Goal: Task Accomplishment & Management: Use online tool/utility

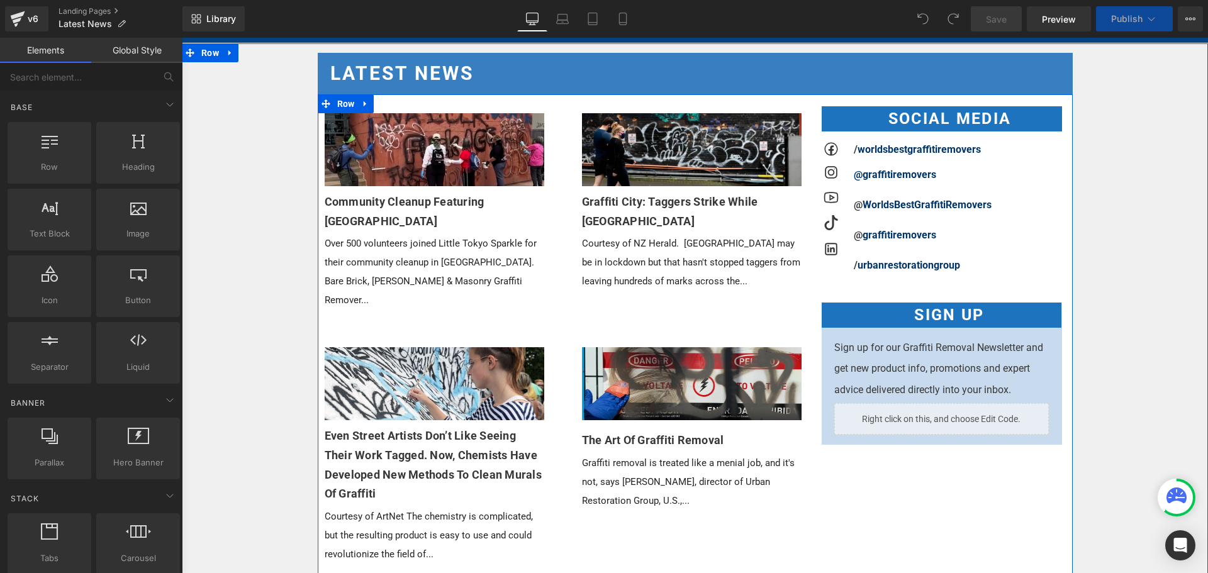
scroll to position [252, 0]
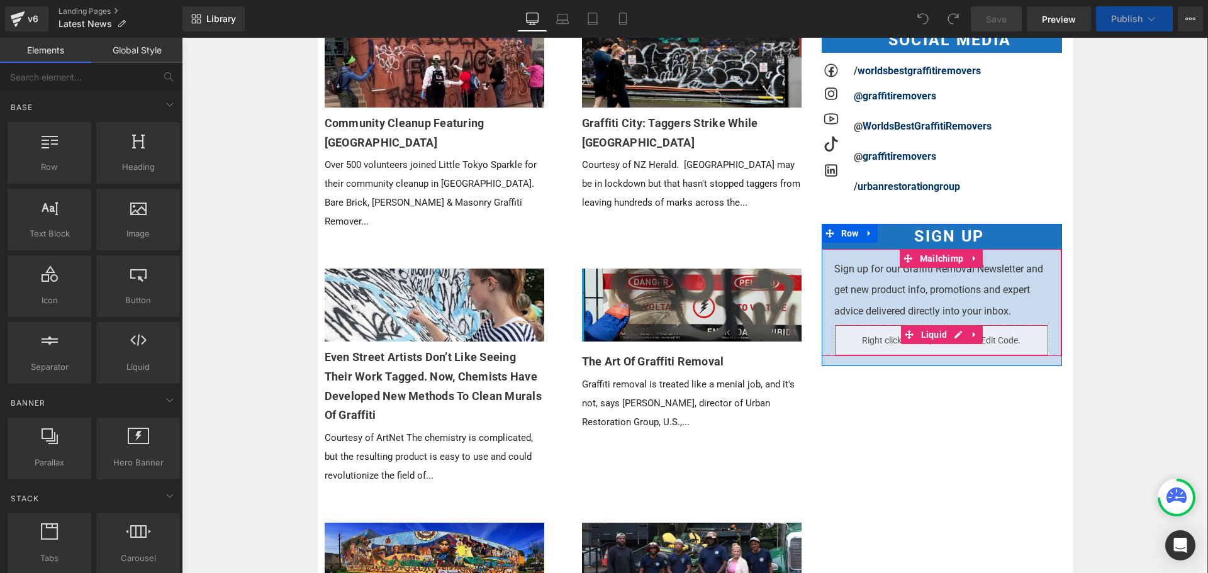
click at [958, 333] on div "Liquid" at bounding box center [941, 340] width 215 height 31
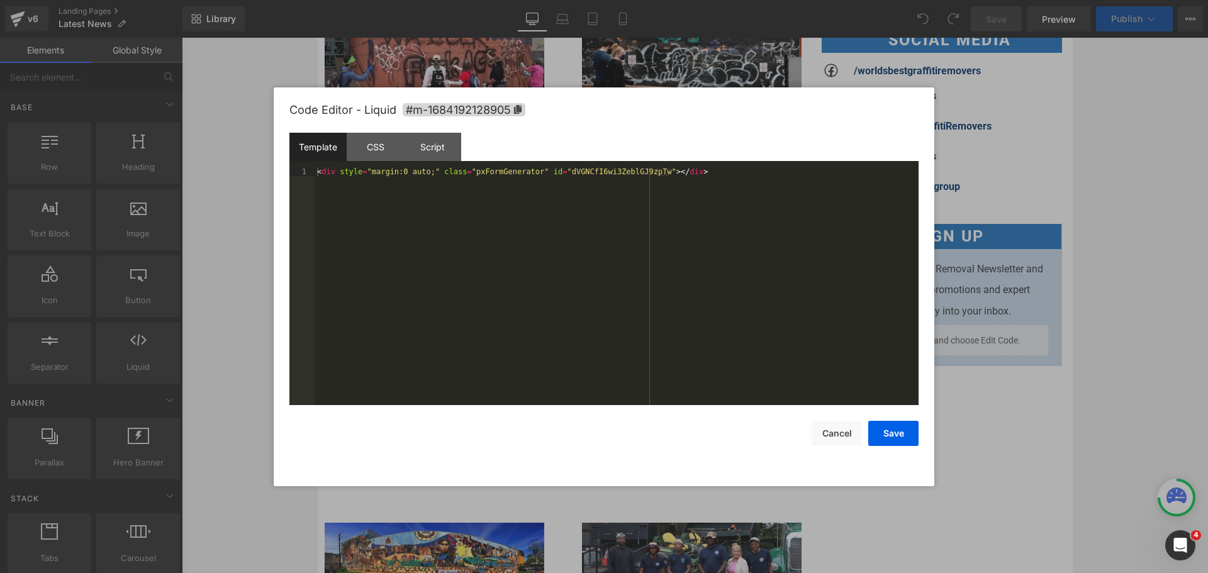
scroll to position [0, 0]
click at [382, 145] on div "CSS" at bounding box center [375, 147] width 57 height 28
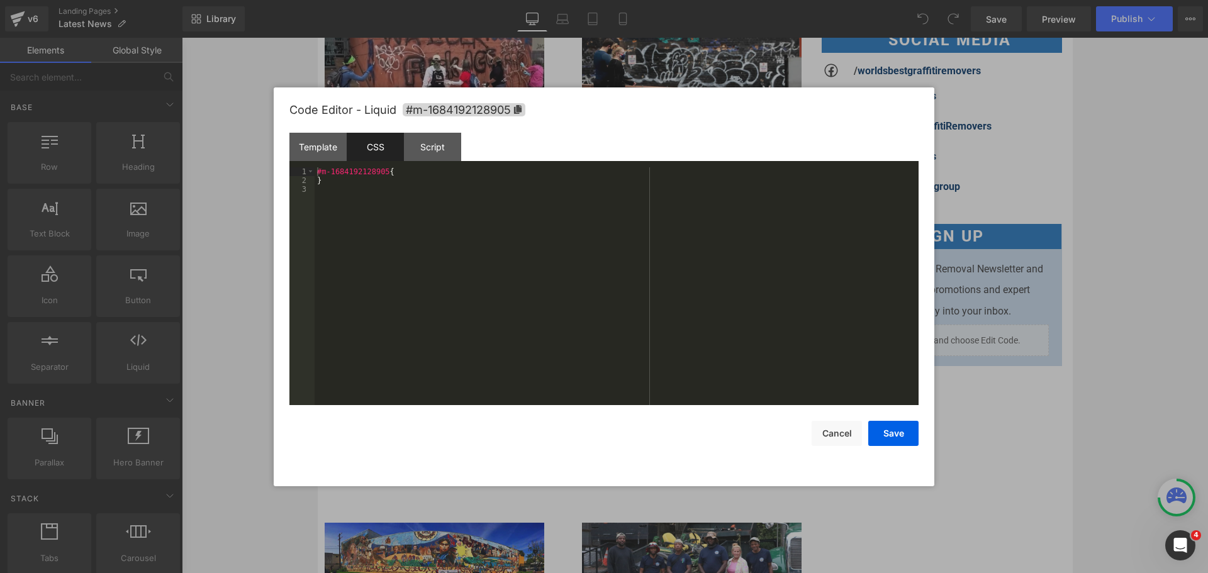
click at [418, 187] on div "#m-1684192128905 { }" at bounding box center [617, 294] width 604 height 255
click at [425, 170] on div "#m-1684192128905 { }" at bounding box center [617, 294] width 604 height 255
click at [886, 424] on button "Save" at bounding box center [893, 433] width 50 height 25
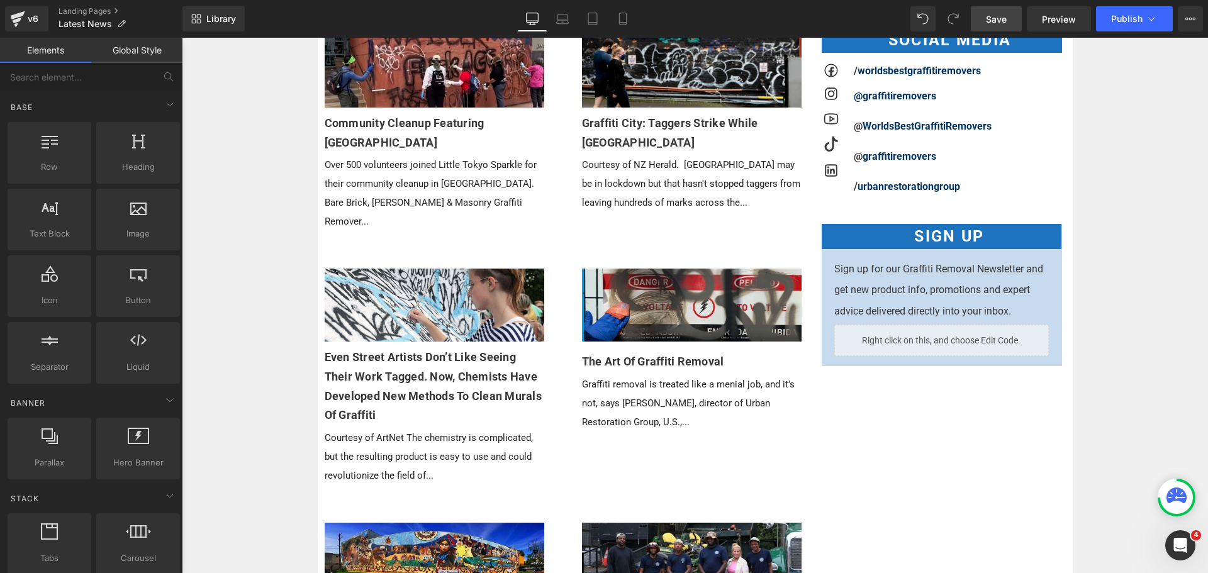
click at [991, 26] on link "Save" at bounding box center [996, 18] width 51 height 25
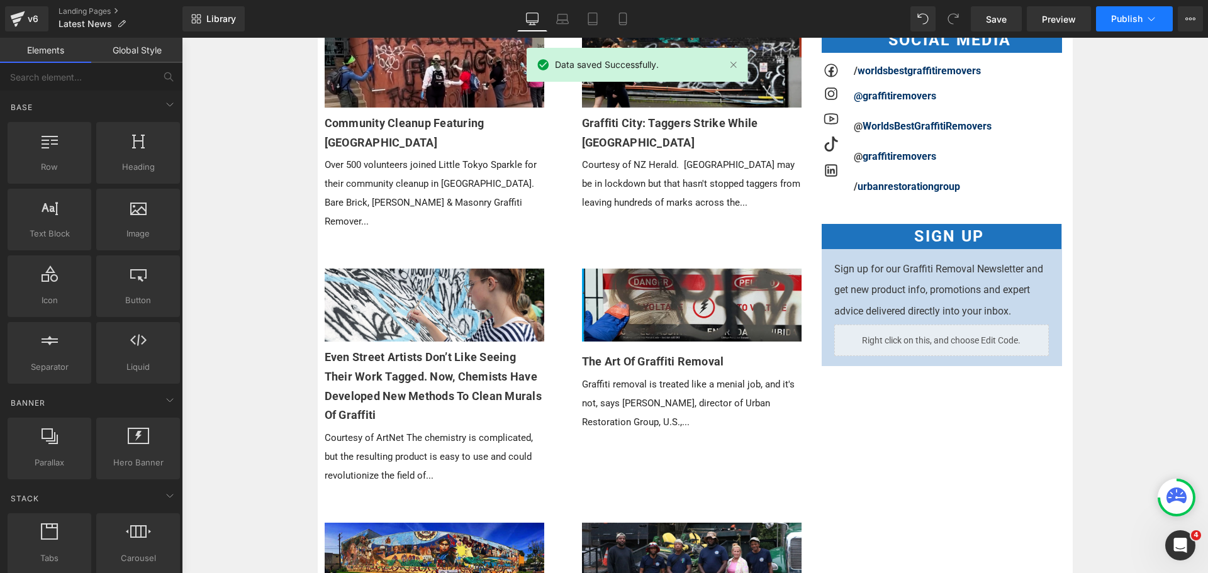
click at [1130, 18] on span "Publish" at bounding box center [1126, 19] width 31 height 10
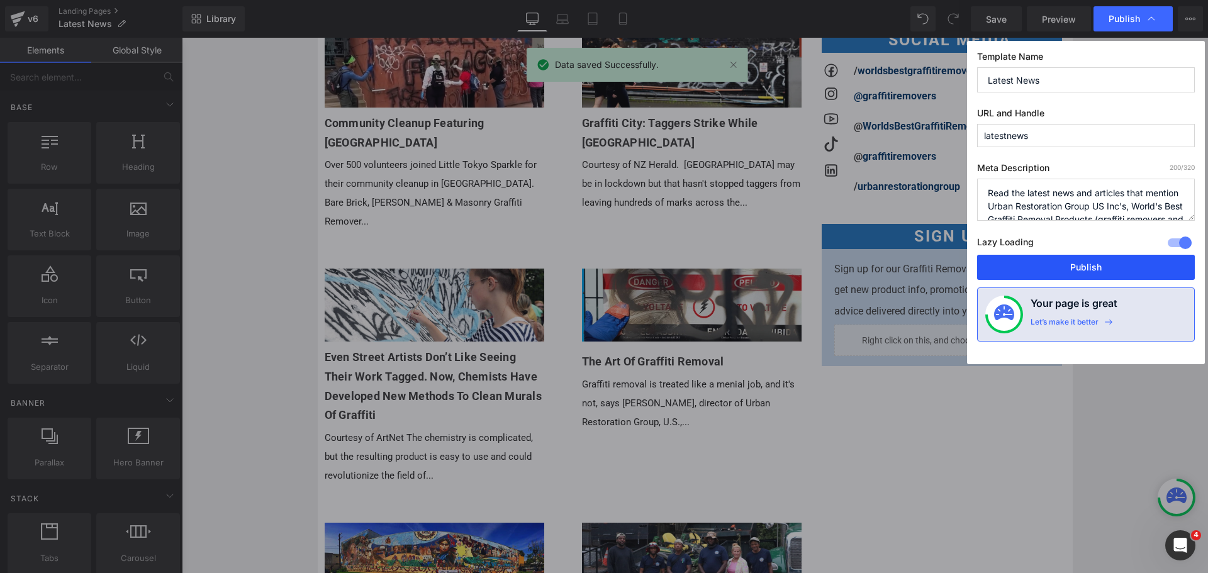
click at [1089, 258] on button "Publish" at bounding box center [1086, 267] width 218 height 25
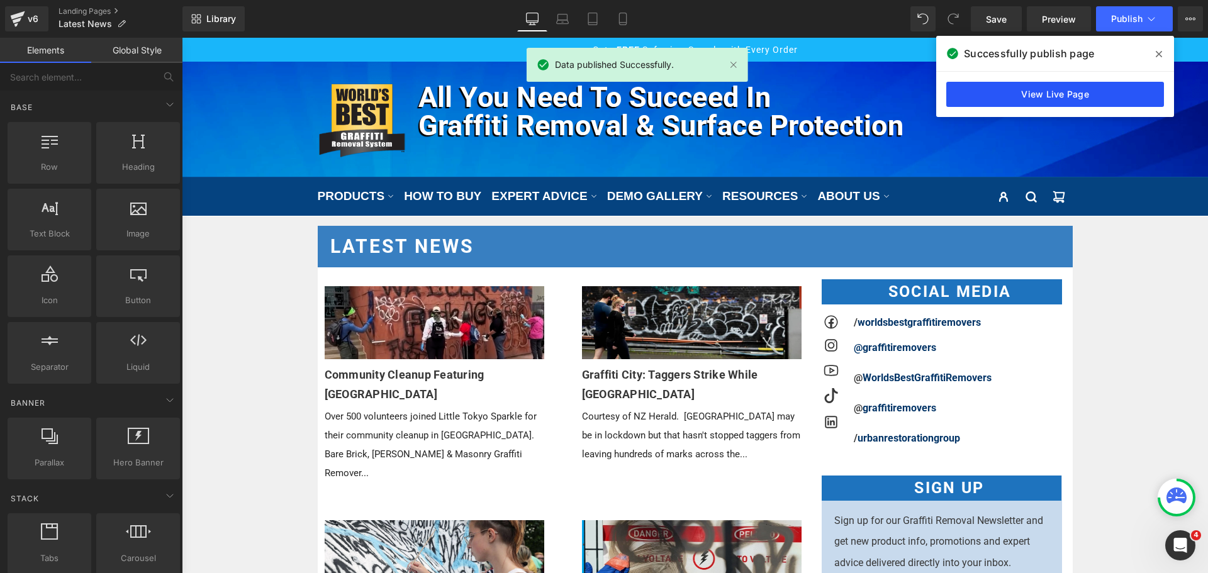
click at [988, 100] on link "View Live Page" at bounding box center [1055, 94] width 218 height 25
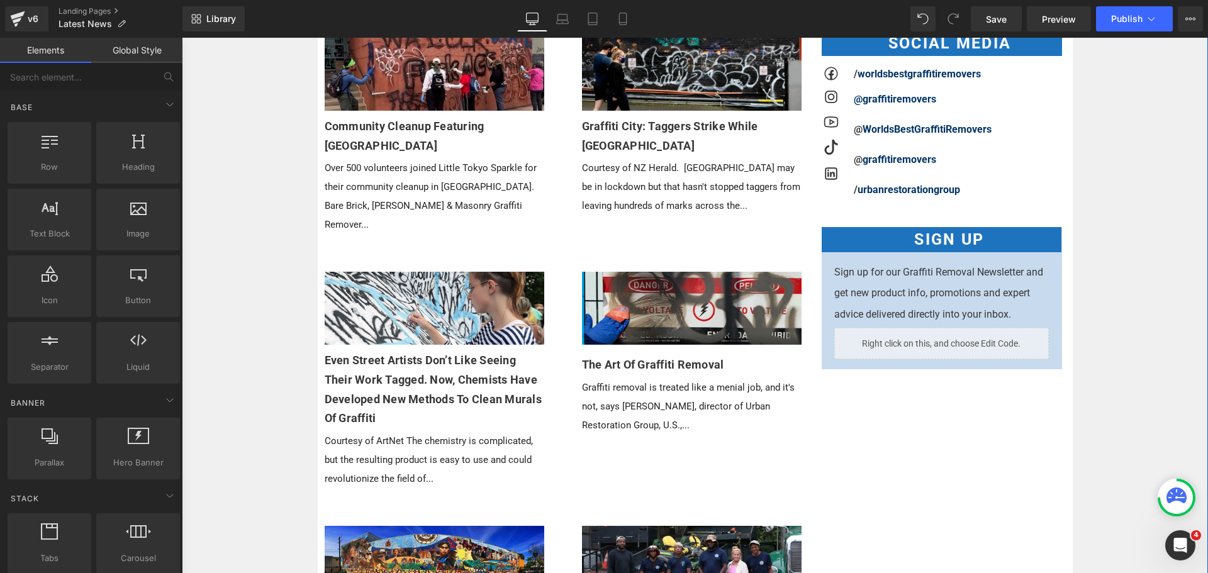
scroll to position [252, 0]
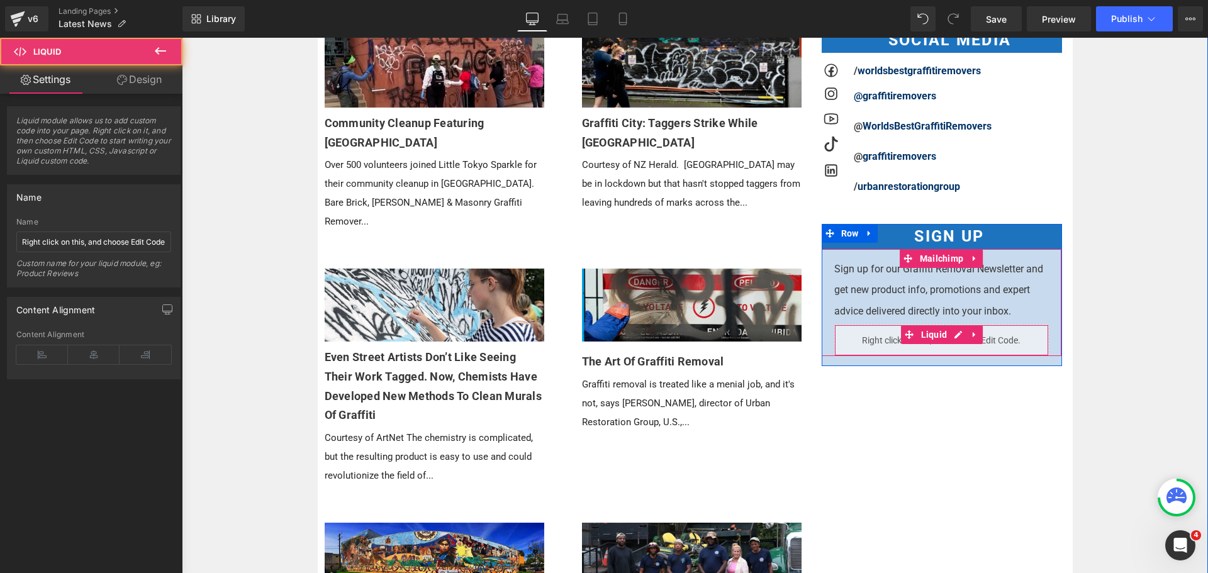
click at [972, 350] on div "Liquid" at bounding box center [941, 340] width 215 height 31
click at [954, 337] on div "Liquid" at bounding box center [941, 340] width 215 height 31
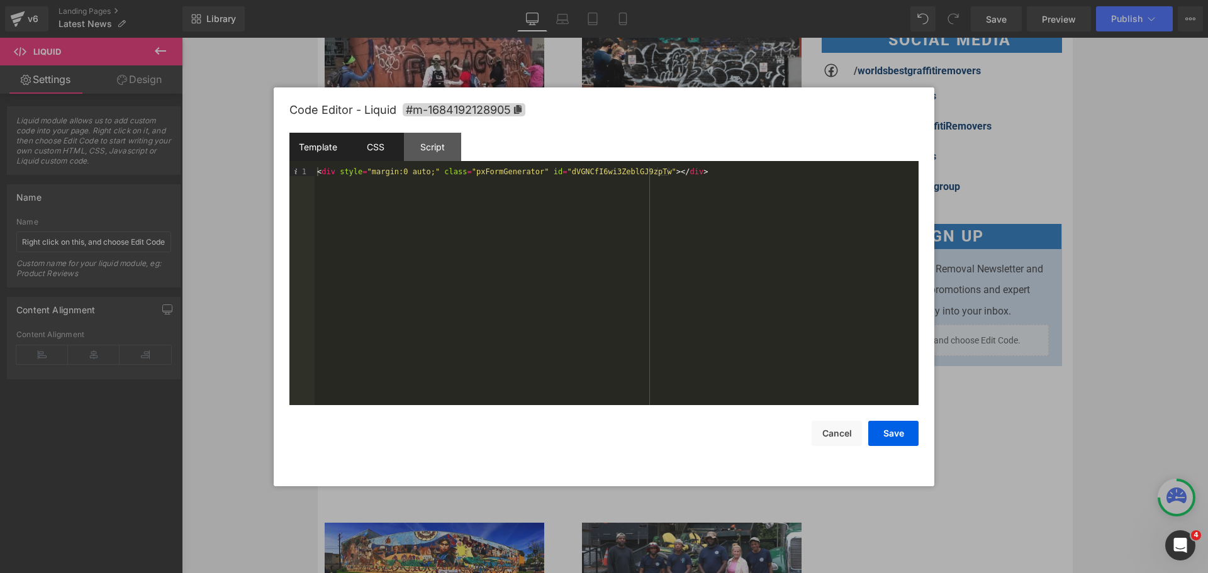
click at [392, 143] on div "CSS" at bounding box center [375, 147] width 57 height 28
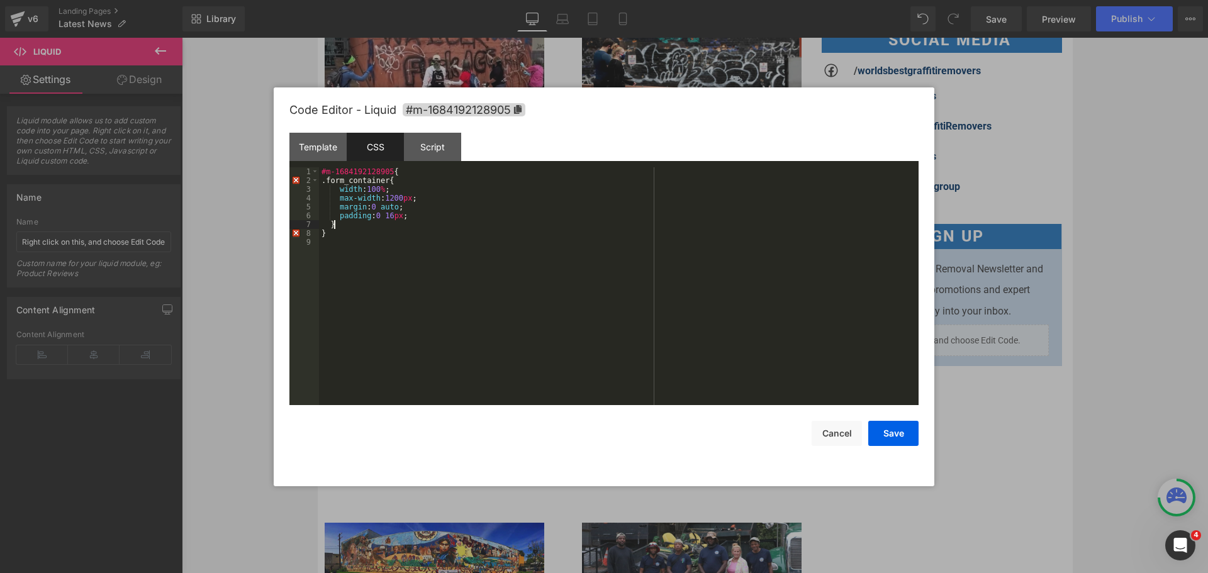
click at [496, 225] on div "#m-1684192128905 { .form_container{ width : 100 % ; max-width : 1200 px ; margi…" at bounding box center [618, 294] width 599 height 255
drag, startPoint x: 400, startPoint y: 233, endPoint x: 315, endPoint y: 238, distance: 85.7
click at [315, 238] on pre "1 2 3 4 5 6 7 8 9 10 11 12 13 #m-1684192128905 { .form_container{ width : 100 %…" at bounding box center [603, 286] width 629 height 238
click at [365, 262] on div "#m-1684192128905 { .form_container{ width : 100 % ; max-width : 1200 px ; margi…" at bounding box center [618, 294] width 599 height 255
click at [898, 438] on button "Save" at bounding box center [893, 433] width 50 height 25
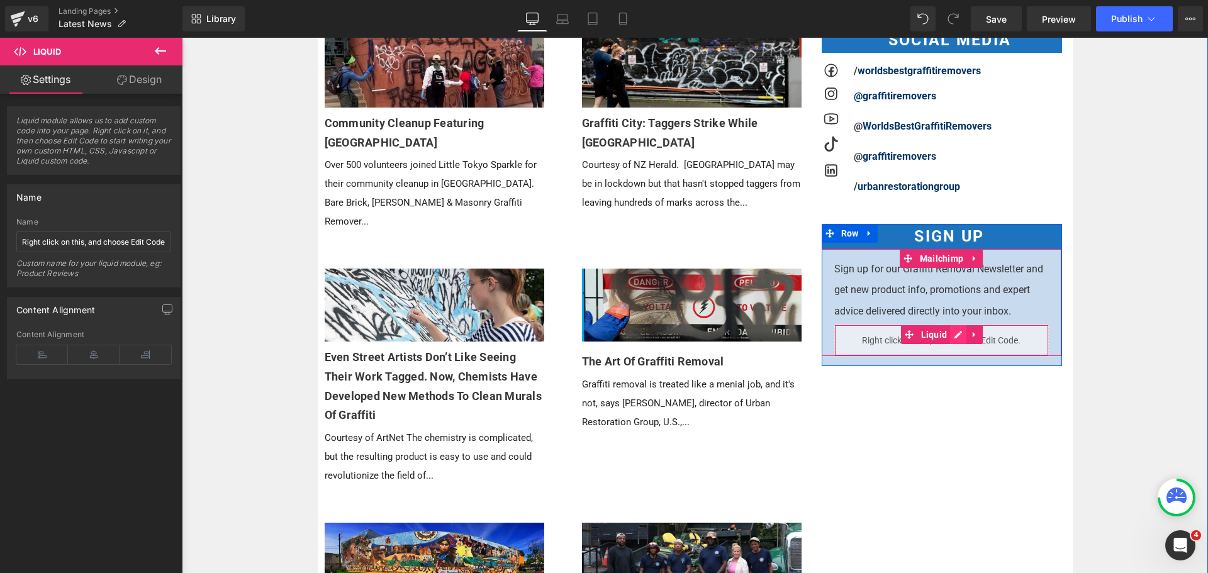
click at [951, 339] on div "Liquid" at bounding box center [941, 340] width 215 height 31
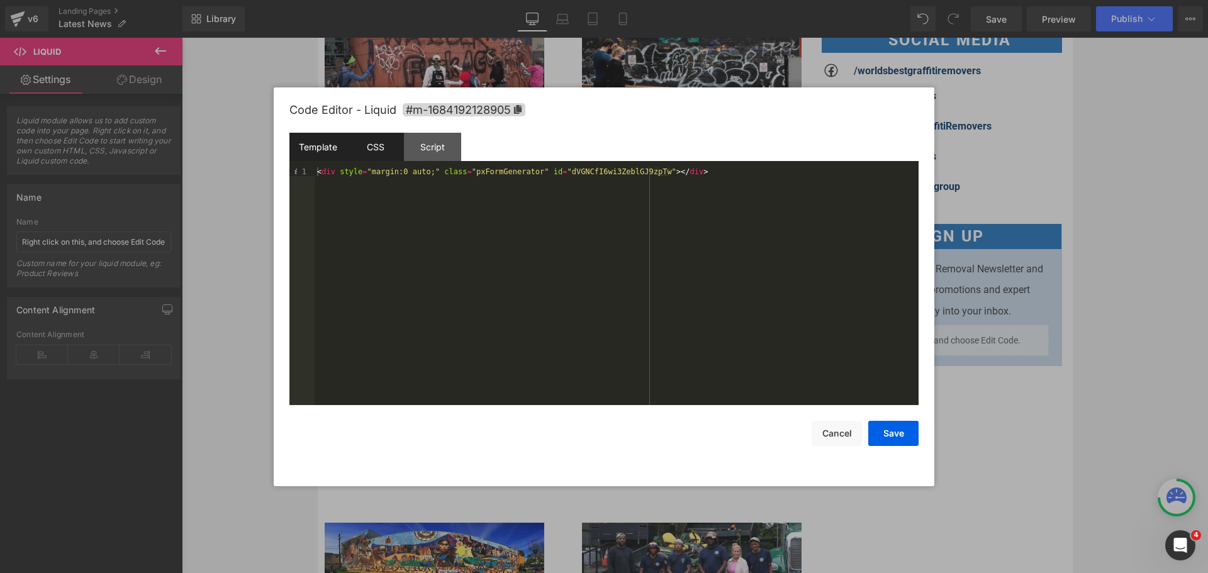
click at [388, 143] on div "CSS" at bounding box center [375, 147] width 57 height 28
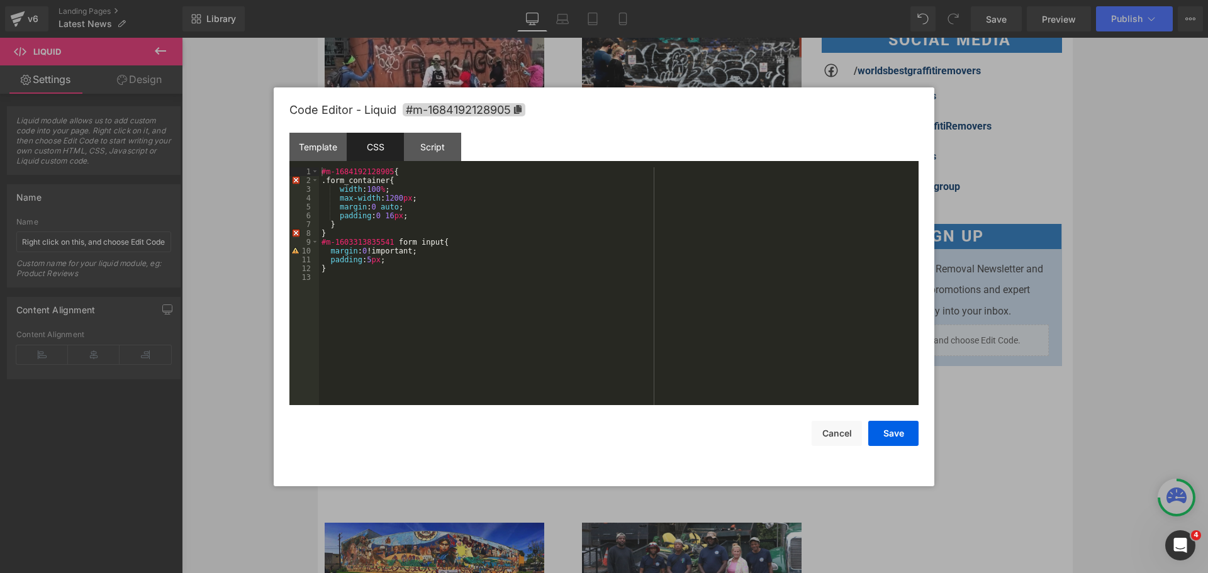
click at [420, 174] on div "#m-1684192128905 { .form_container{ width : 100 % ; max-width : 1200 px ; margi…" at bounding box center [618, 294] width 599 height 255
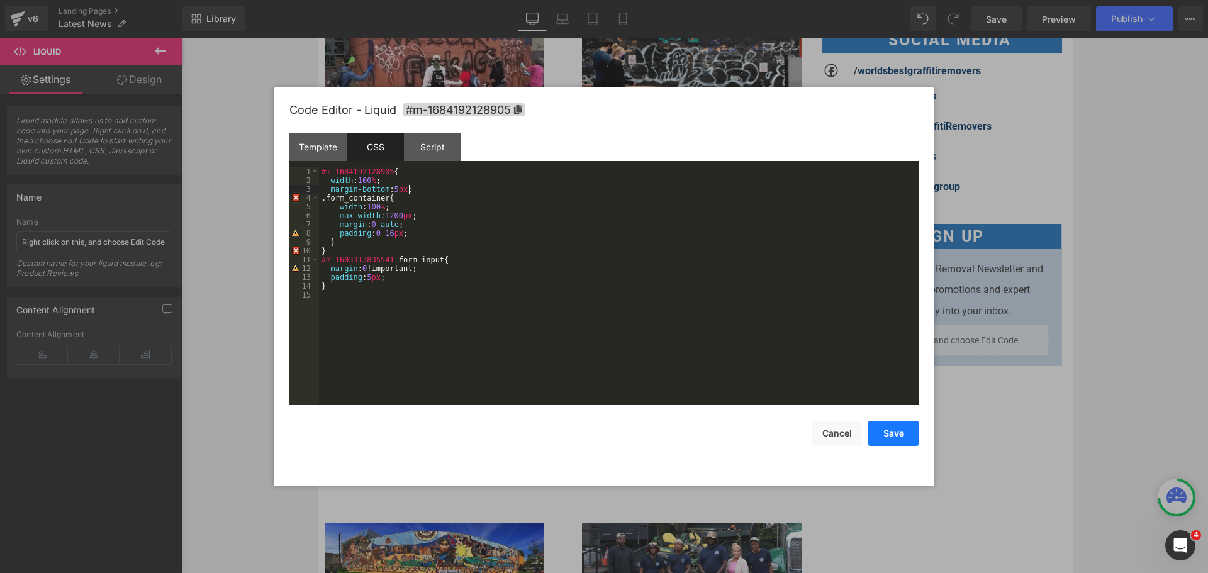
click at [904, 430] on button "Save" at bounding box center [893, 433] width 50 height 25
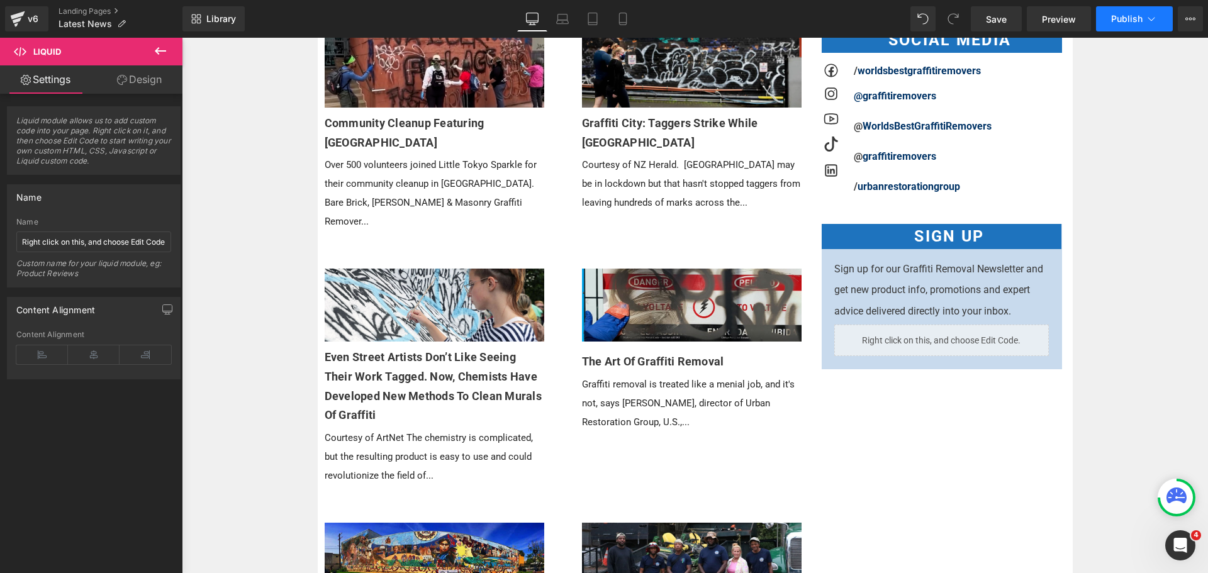
click at [1135, 14] on span "Publish" at bounding box center [1126, 19] width 31 height 10
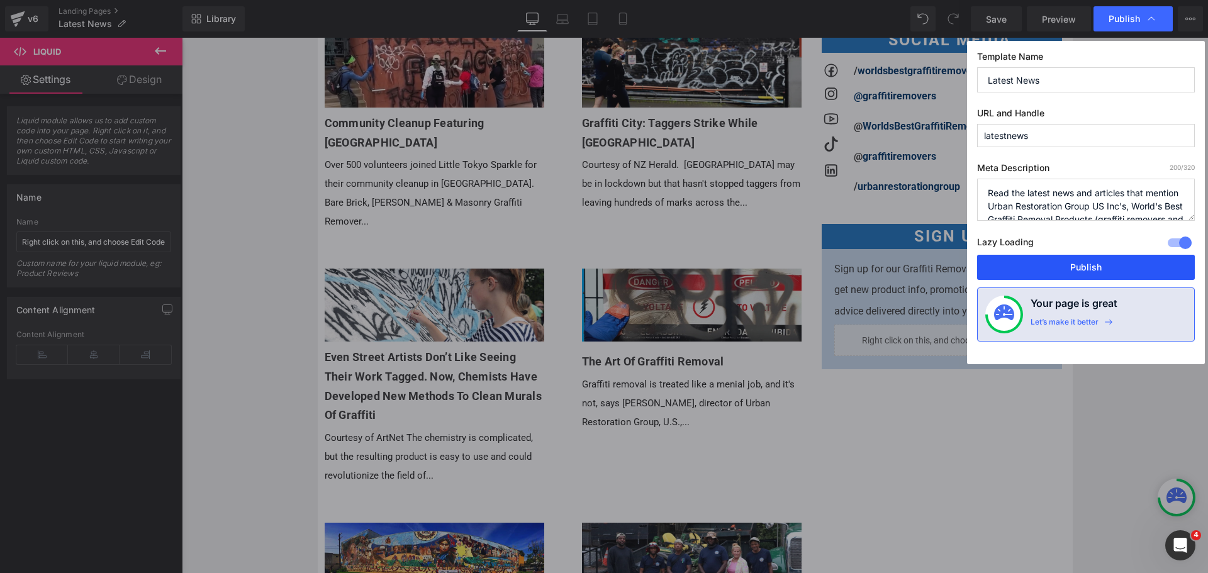
drag, startPoint x: 1096, startPoint y: 265, endPoint x: 791, endPoint y: 219, distance: 309.1
click at [1096, 265] on button "Publish" at bounding box center [1086, 267] width 218 height 25
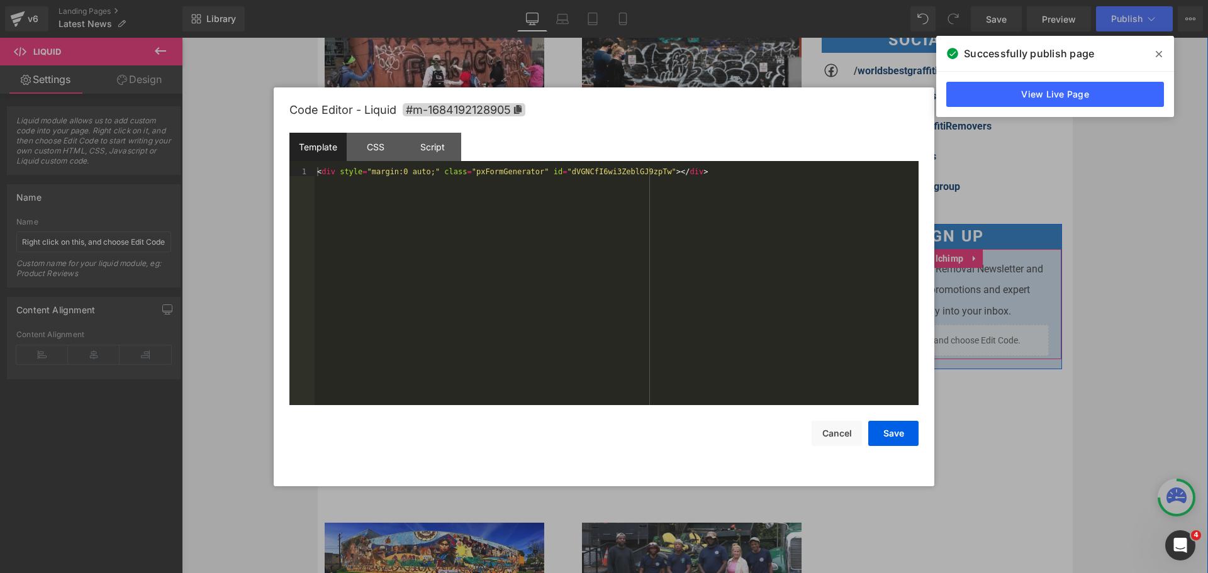
click at [950, 333] on div "Liquid" at bounding box center [941, 340] width 215 height 31
click at [397, 152] on div "CSS" at bounding box center [375, 147] width 57 height 28
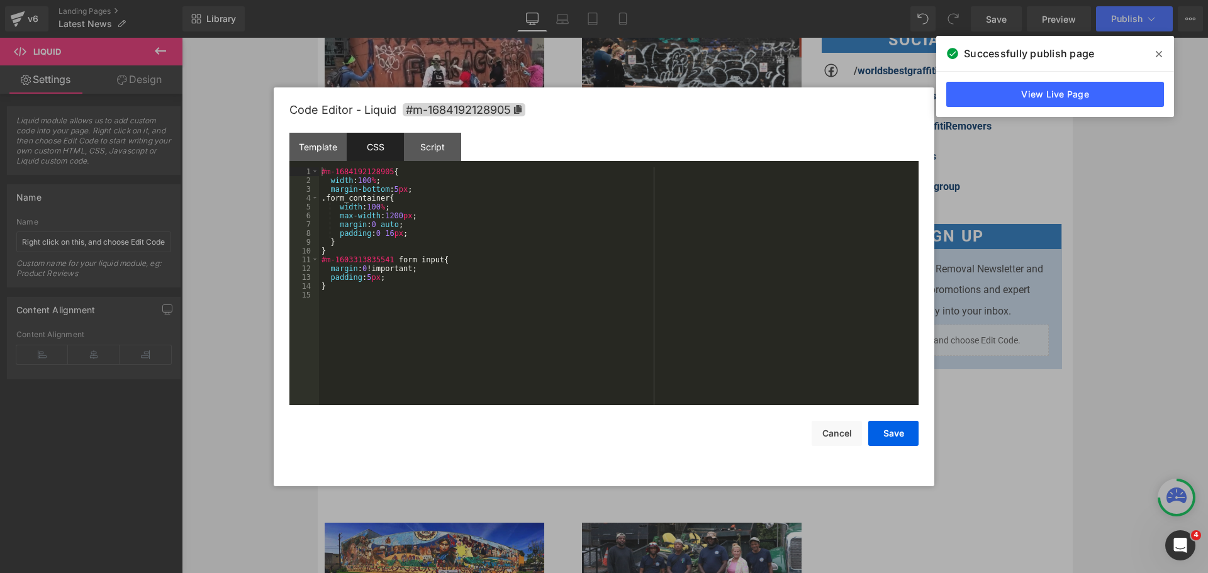
click at [440, 276] on div "#m-1684192128905 { width : 100 % ; margin-bottom : 5 px ; .form_container{ widt…" at bounding box center [618, 294] width 599 height 255
click at [428, 294] on div "#m-1684192128905 { width : 100 % ; margin-bottom : 5 px ; .form_container{ widt…" at bounding box center [618, 294] width 599 height 255
click at [905, 434] on button "Save" at bounding box center [893, 433] width 50 height 25
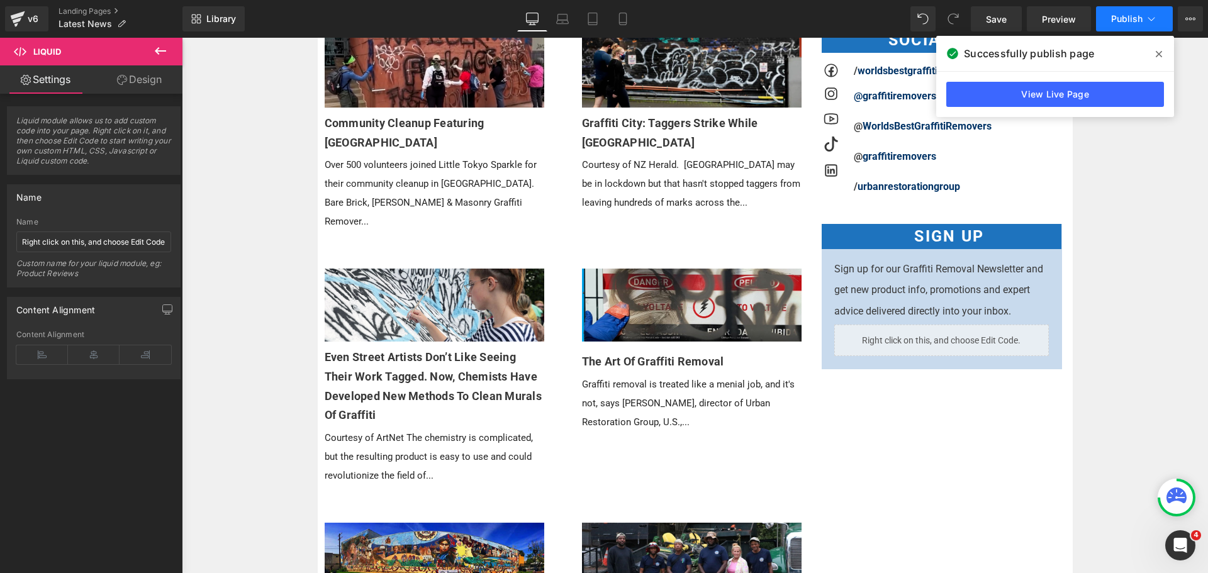
click at [1112, 14] on span "Publish" at bounding box center [1126, 19] width 31 height 10
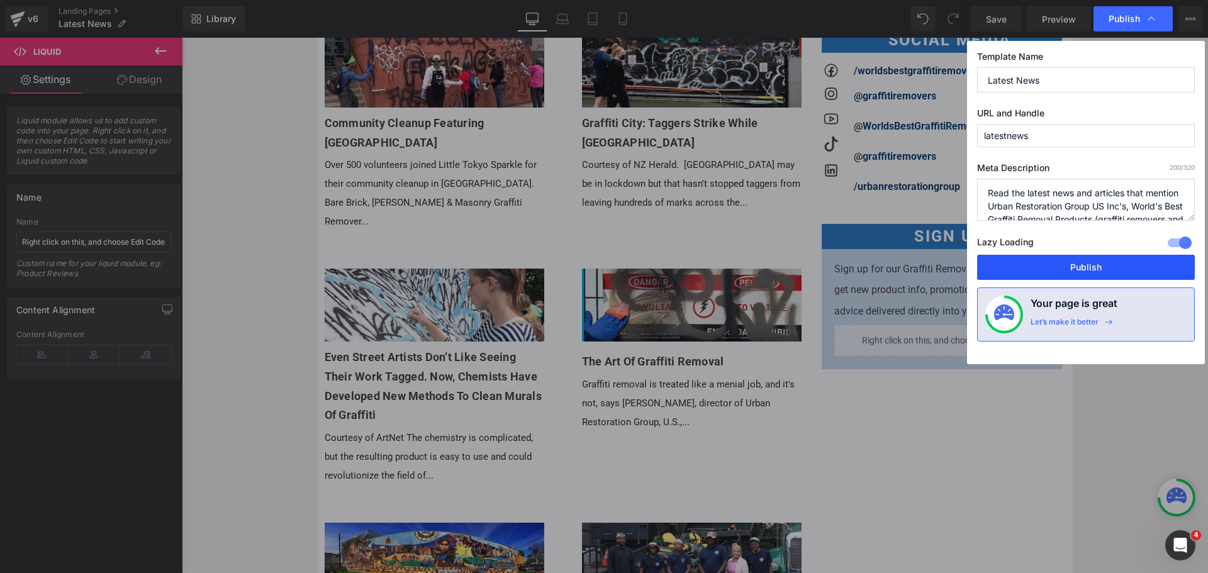
click at [1061, 271] on button "Publish" at bounding box center [1086, 267] width 218 height 25
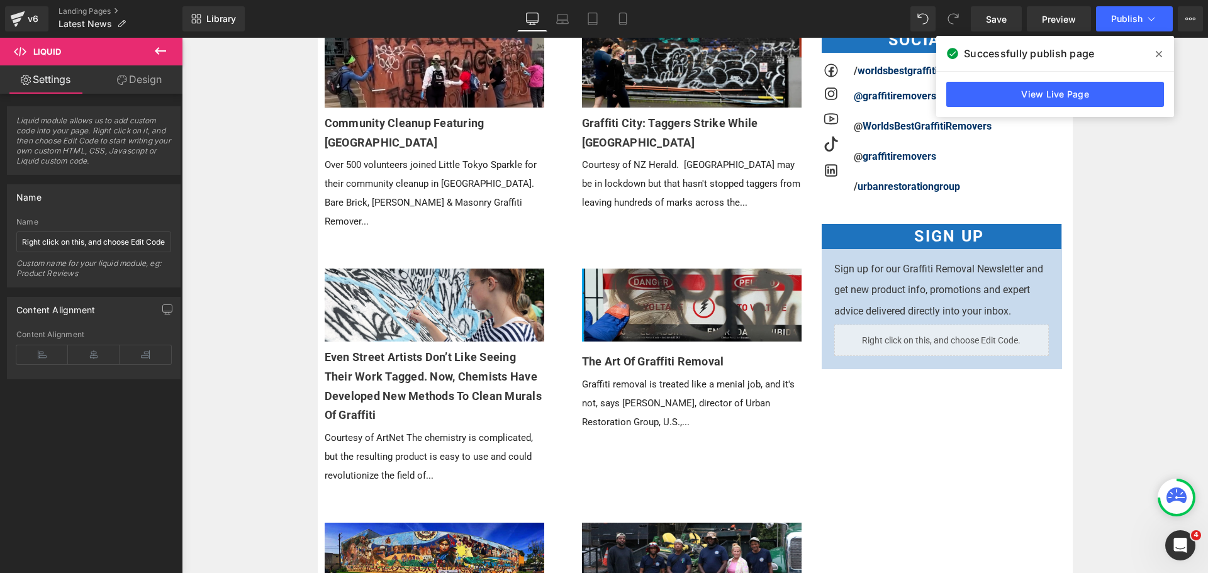
click at [0, 20] on div "v6 Landing Pages Latest News" at bounding box center [91, 19] width 182 height 38
click at [30, 14] on div "v6" at bounding box center [33, 19] width 16 height 16
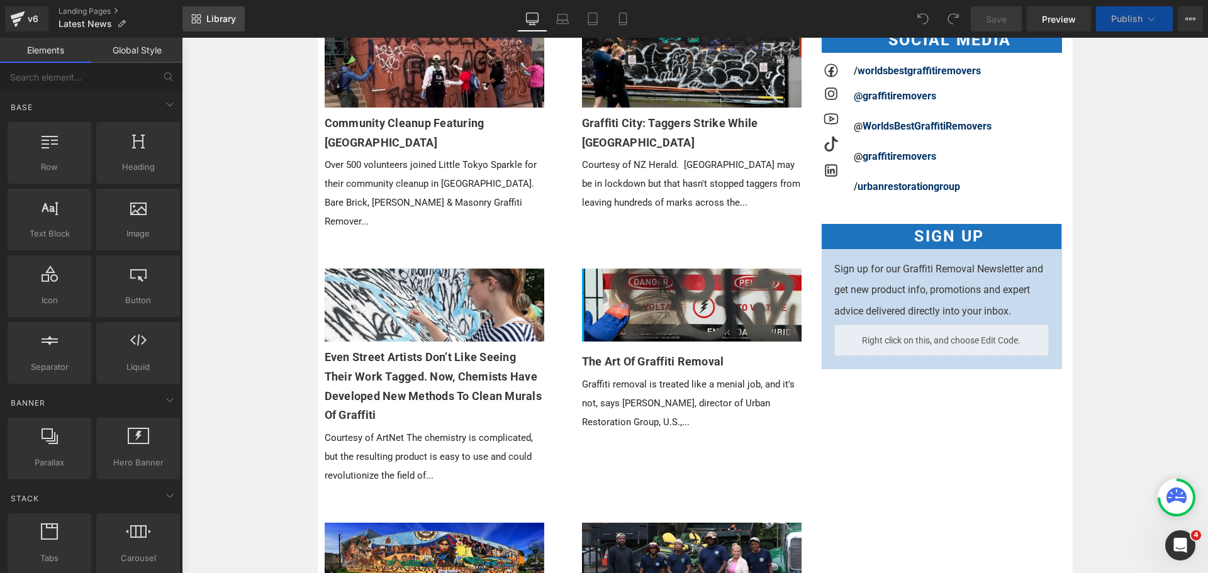
click at [215, 20] on span "Library" at bounding box center [221, 18] width 30 height 11
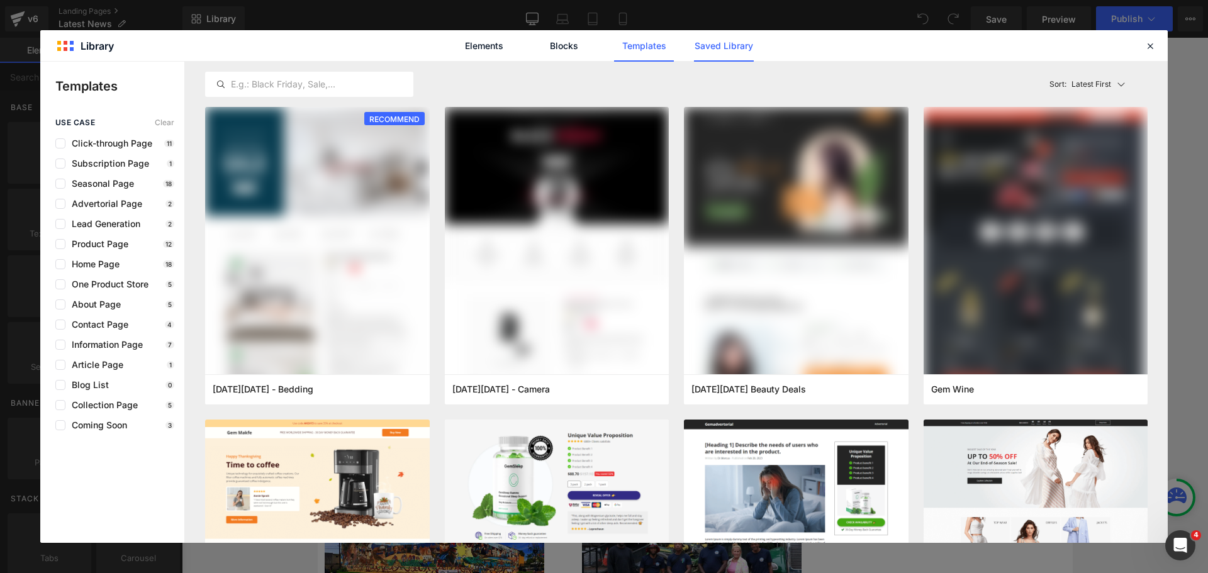
click at [744, 50] on link "Saved Library" at bounding box center [724, 45] width 60 height 31
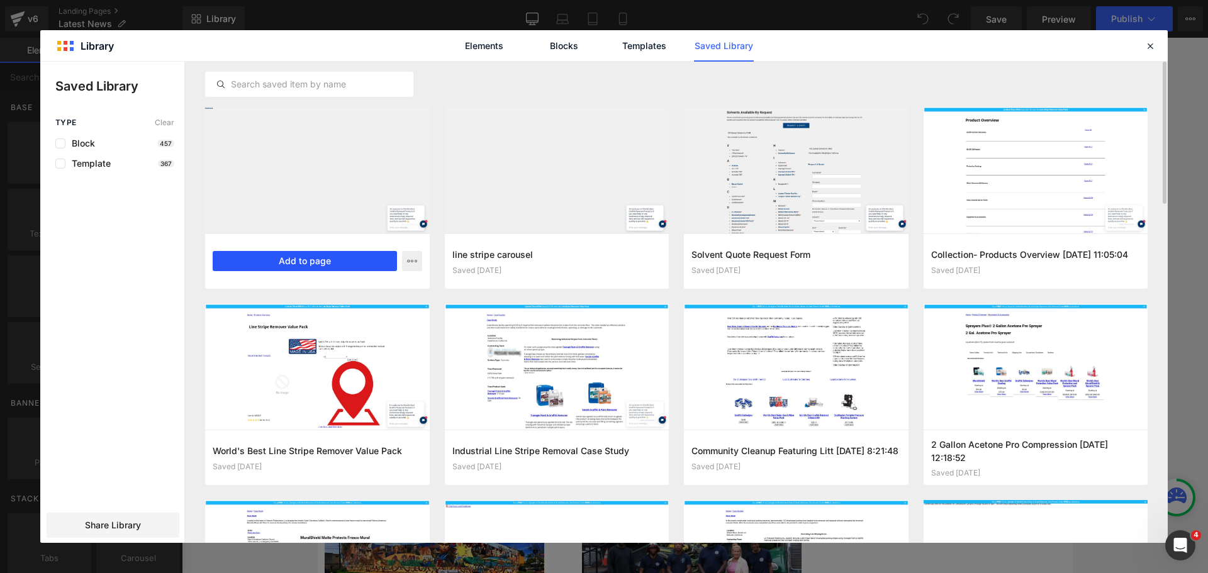
click at [378, 254] on button "Add to page" at bounding box center [305, 261] width 184 height 20
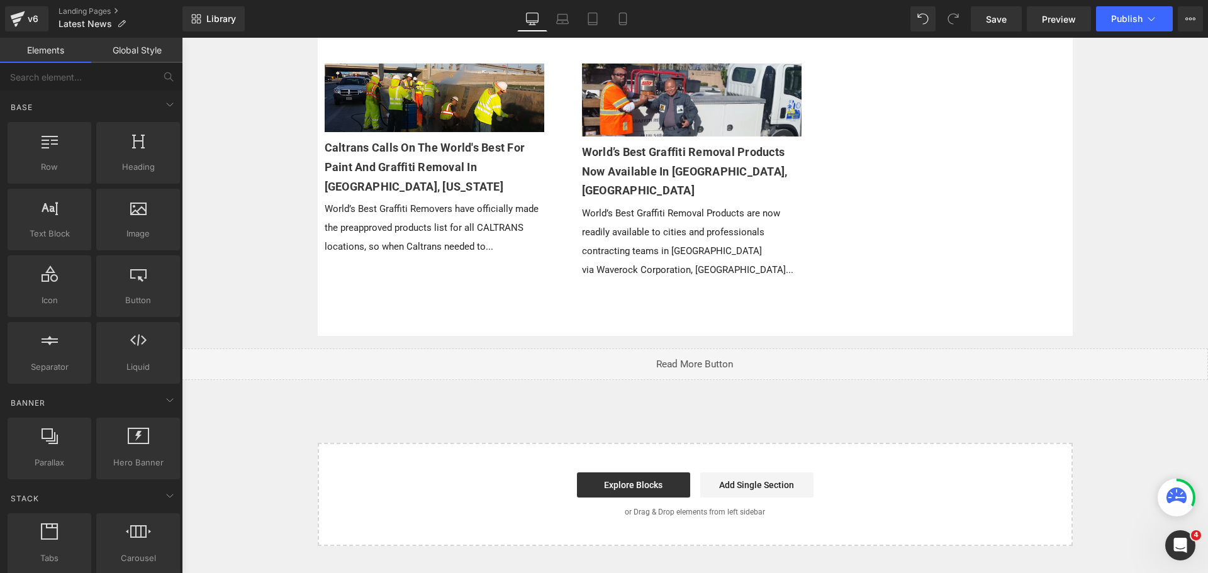
scroll to position [2258, 0]
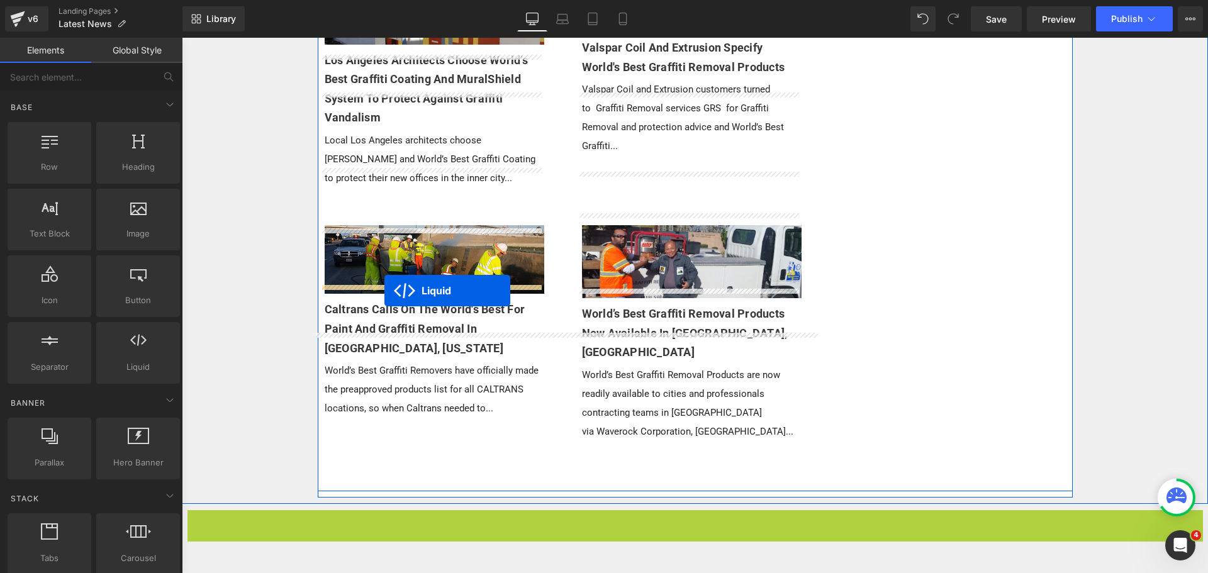
drag, startPoint x: 646, startPoint y: 335, endPoint x: 384, endPoint y: 291, distance: 265.5
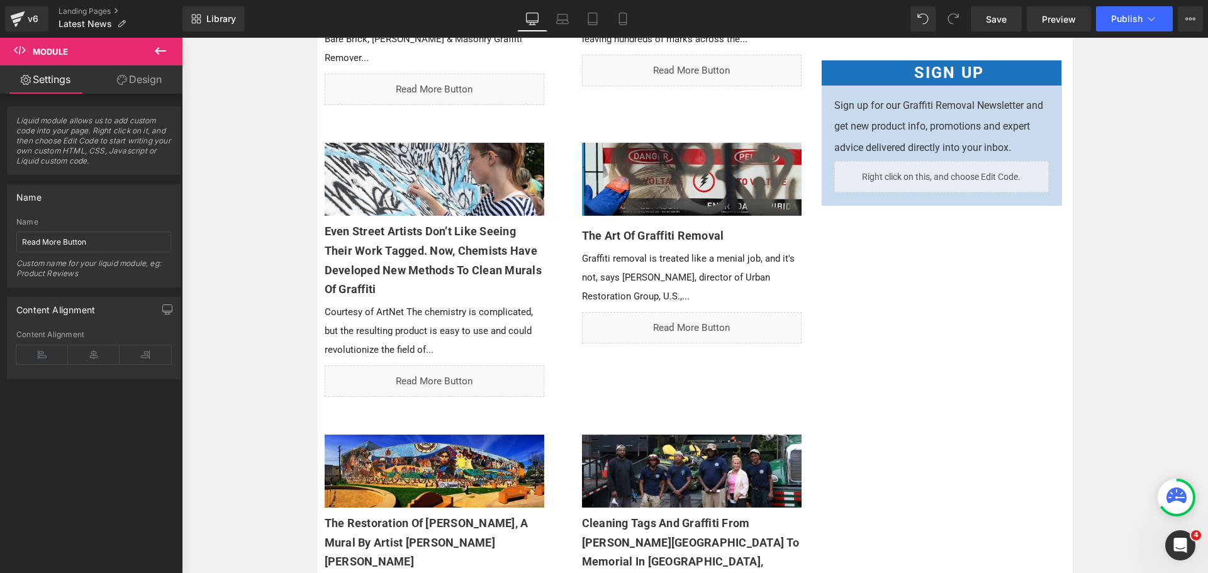
scroll to position [320, 0]
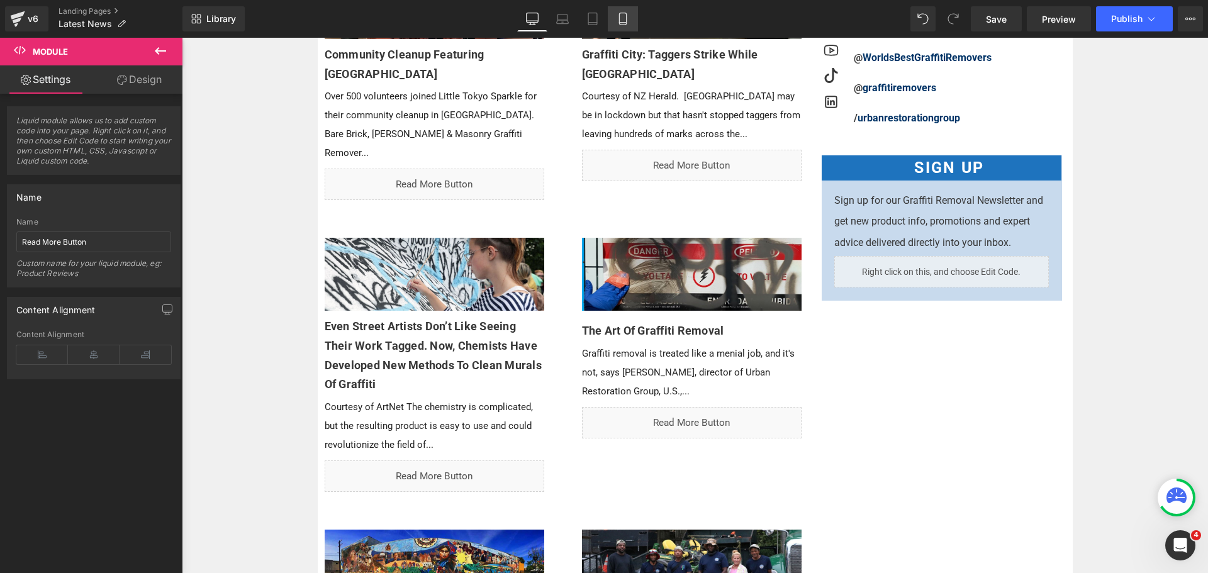
click at [618, 11] on link "Mobile" at bounding box center [623, 18] width 30 height 25
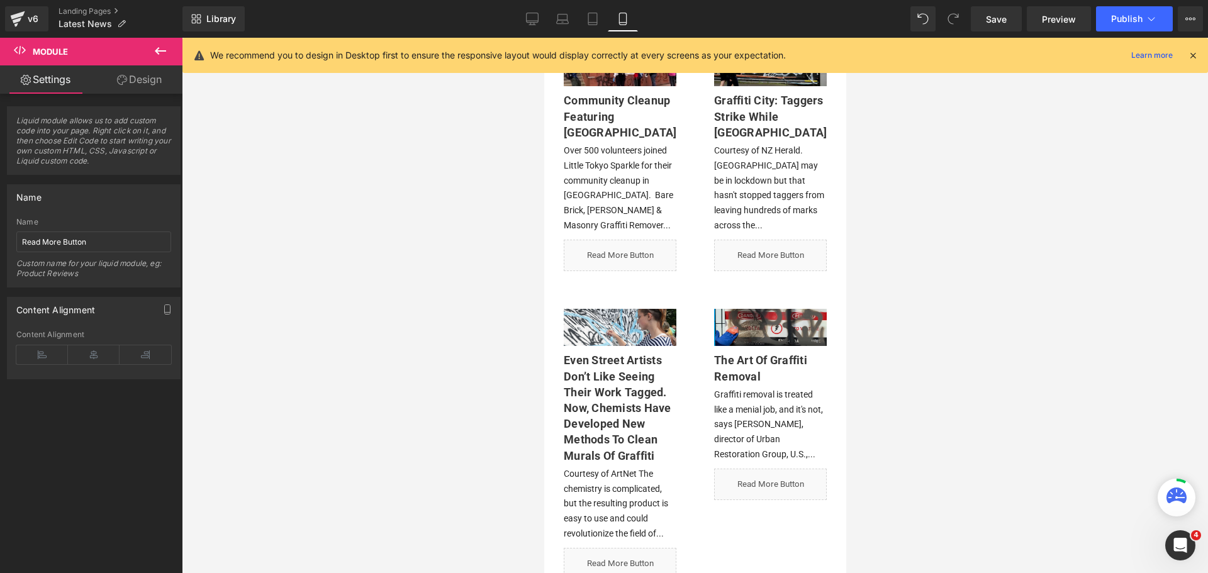
scroll to position [0, 0]
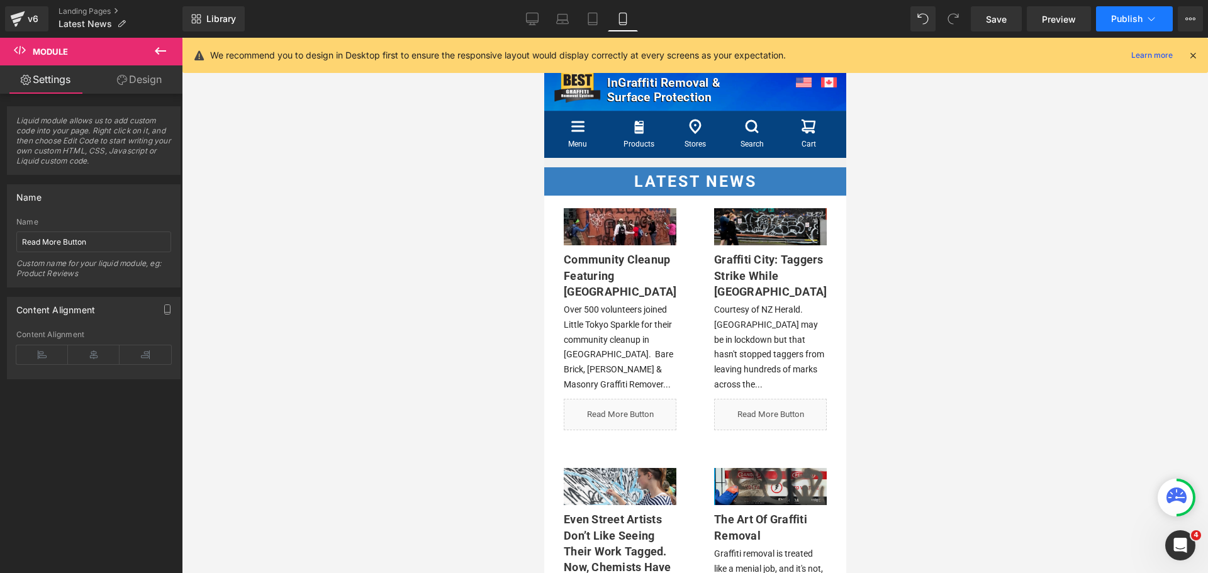
click at [1126, 16] on span "Publish" at bounding box center [1126, 19] width 31 height 10
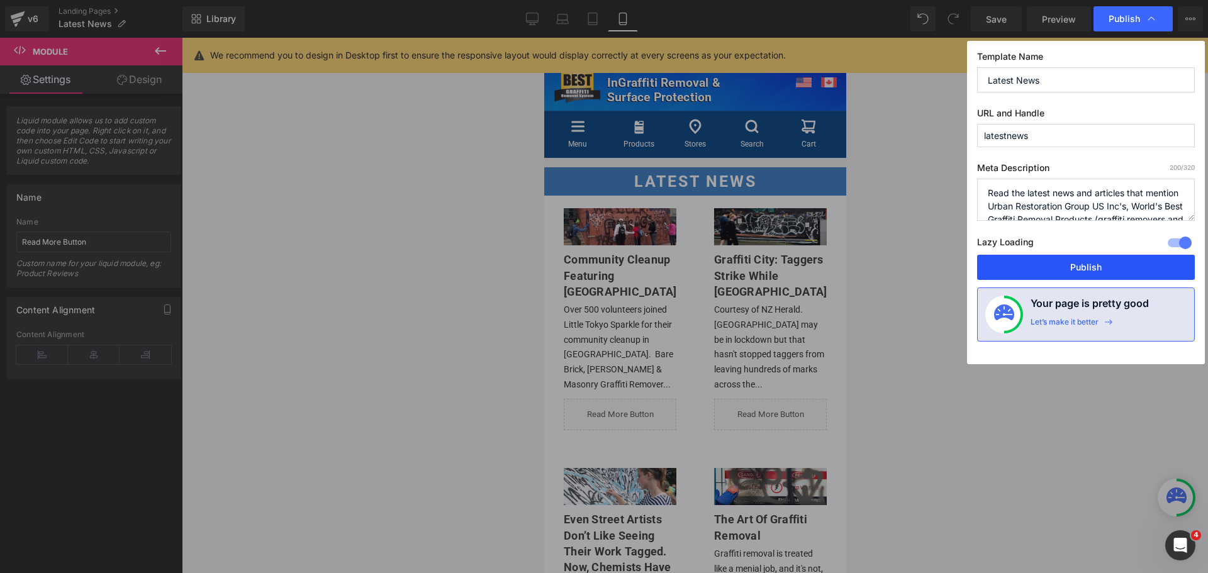
drag, startPoint x: 1096, startPoint y: 265, endPoint x: 295, endPoint y: 303, distance: 802.3
click at [1096, 265] on button "Publish" at bounding box center [1086, 267] width 218 height 25
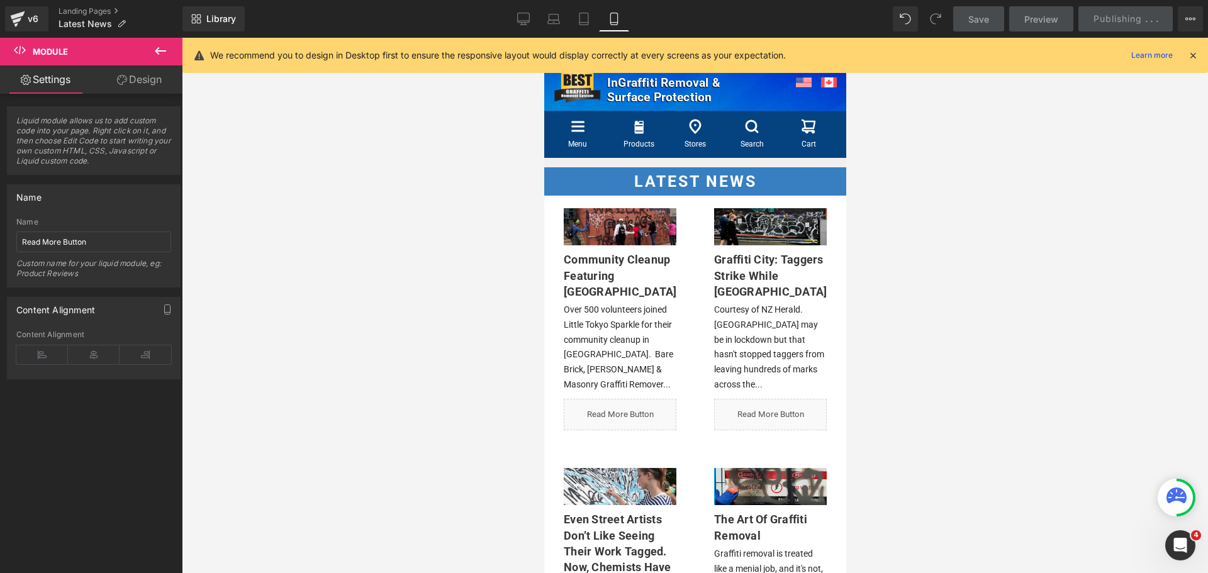
click at [1112, 21] on div "Save Preview Publishing . . . Scheduled View Live Page View with current Templa…" at bounding box center [1078, 18] width 260 height 25
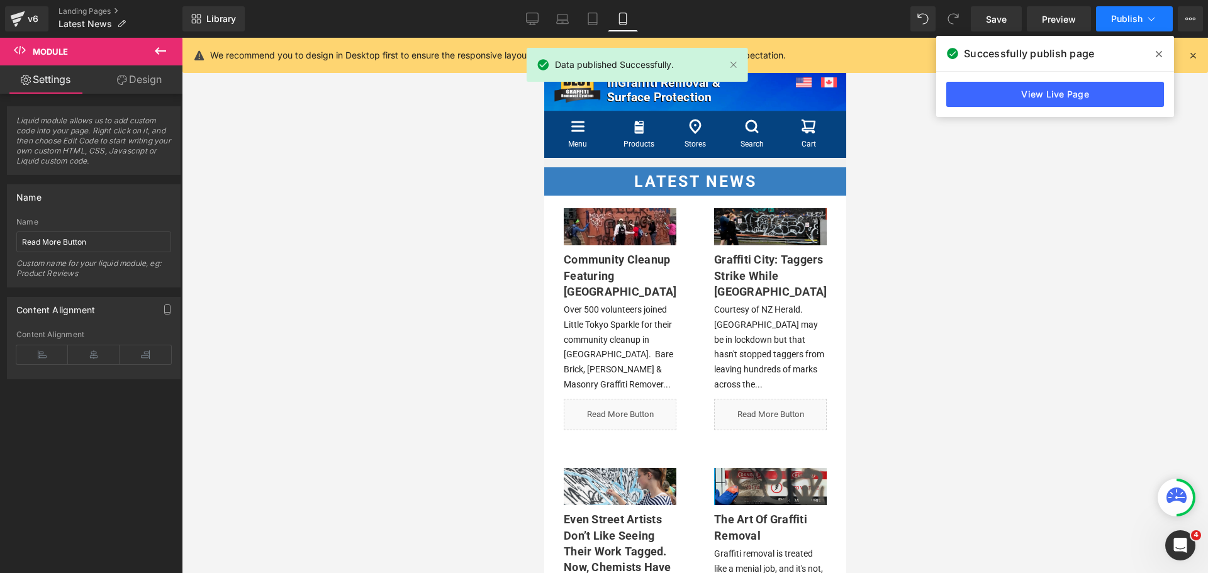
click at [1144, 28] on button "Publish" at bounding box center [1134, 18] width 77 height 25
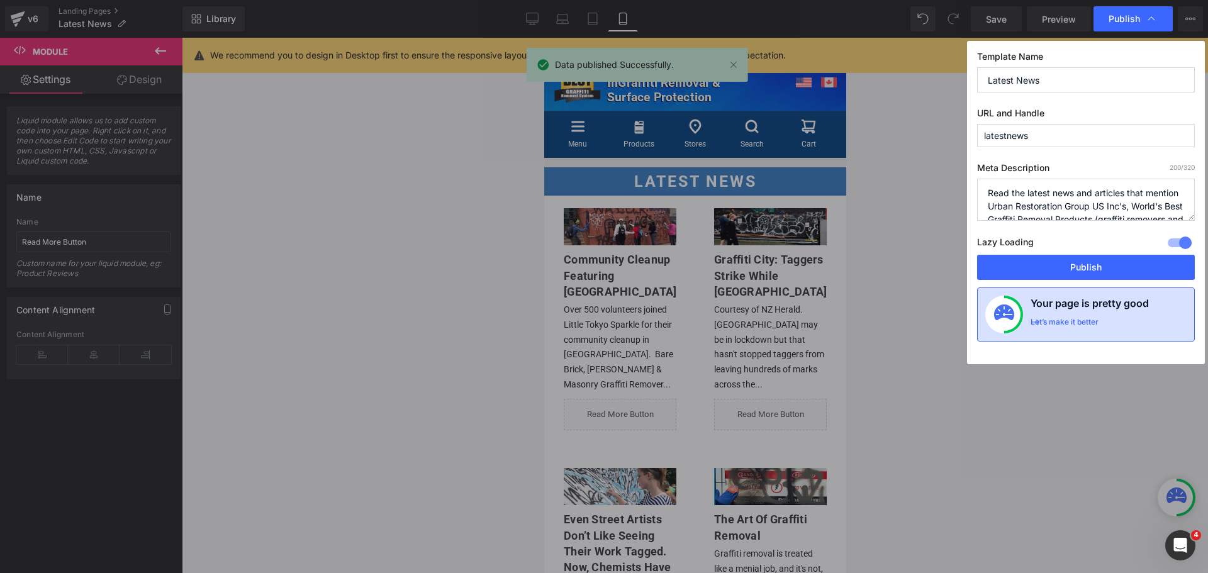
click at [1112, 313] on h4 "Your page is pretty good" at bounding box center [1089, 306] width 118 height 21
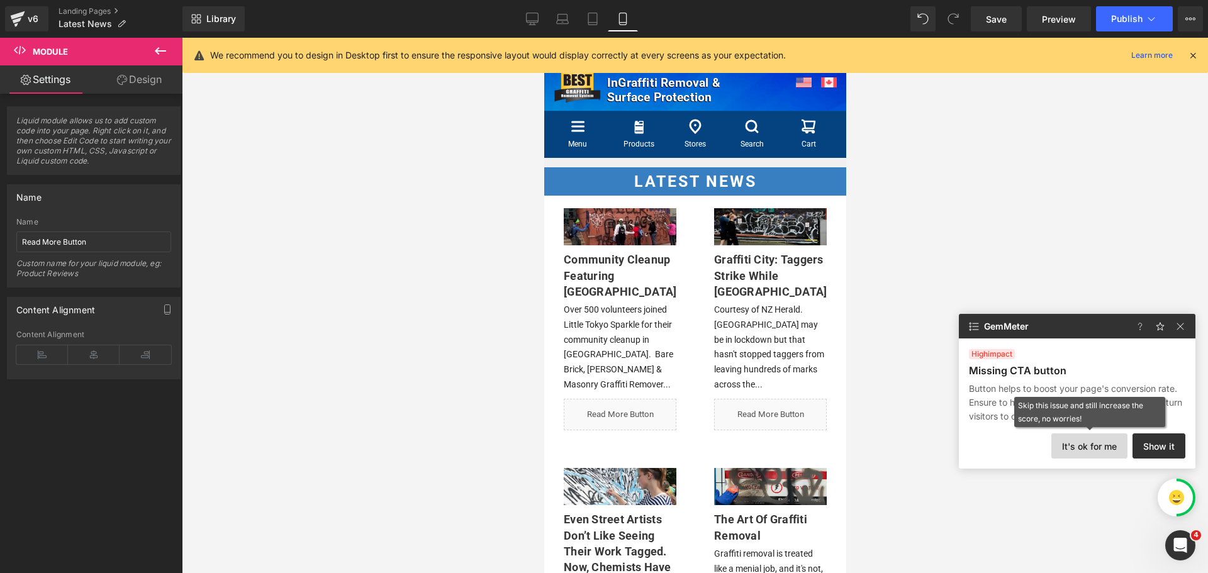
click at [1105, 450] on button "It's ok for me" at bounding box center [1089, 445] width 76 height 25
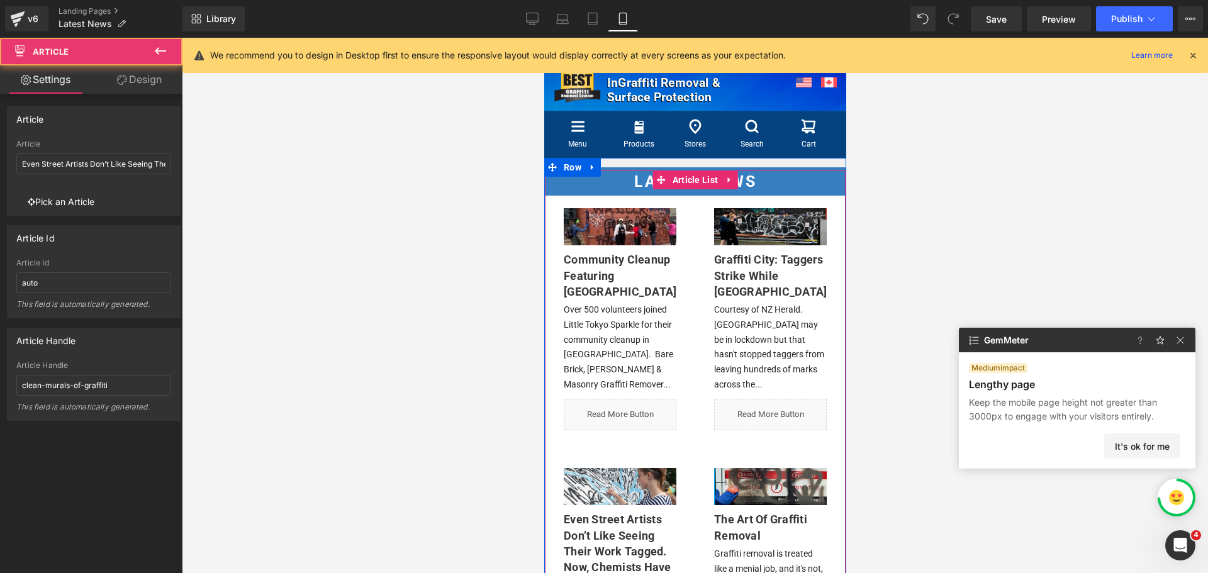
click at [621, 435] on div at bounding box center [694, 319] width 301 height 260
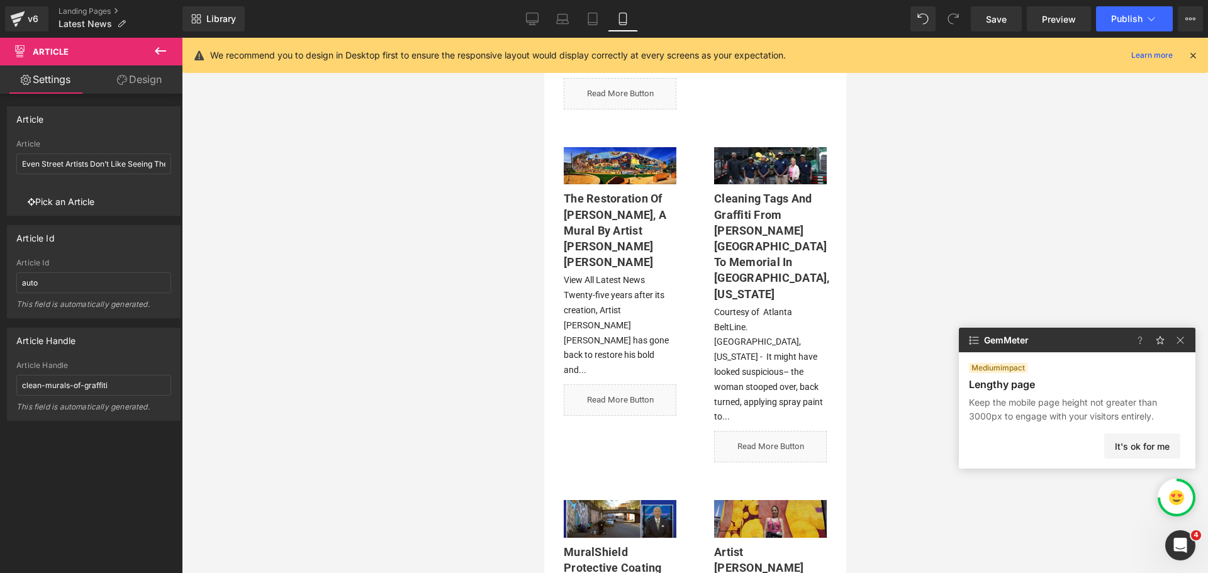
scroll to position [252, 0]
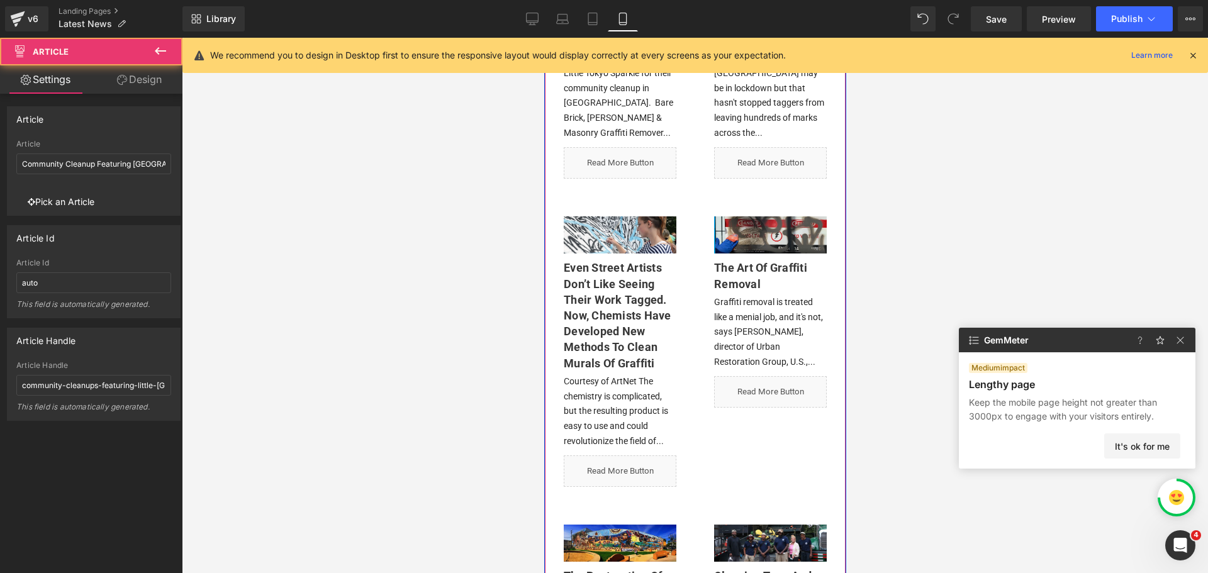
click at [620, 177] on div "(A) Image Community Cleanup Featuring Little Tokyo Sparkle (A) Title Over 500 v…" at bounding box center [619, 68] width 150 height 260
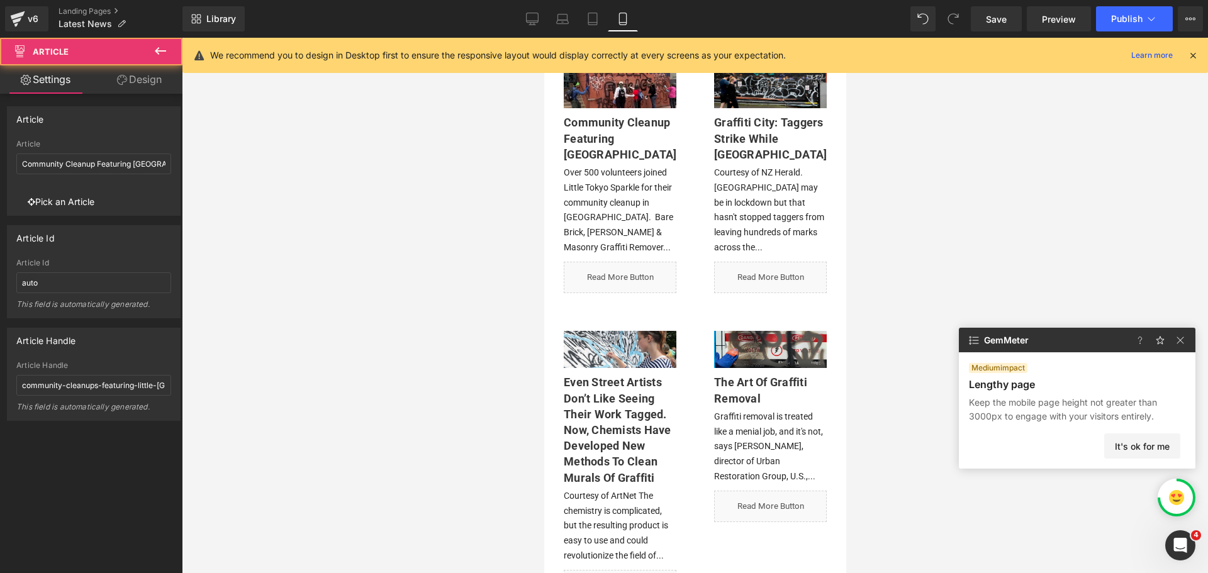
scroll to position [0, 0]
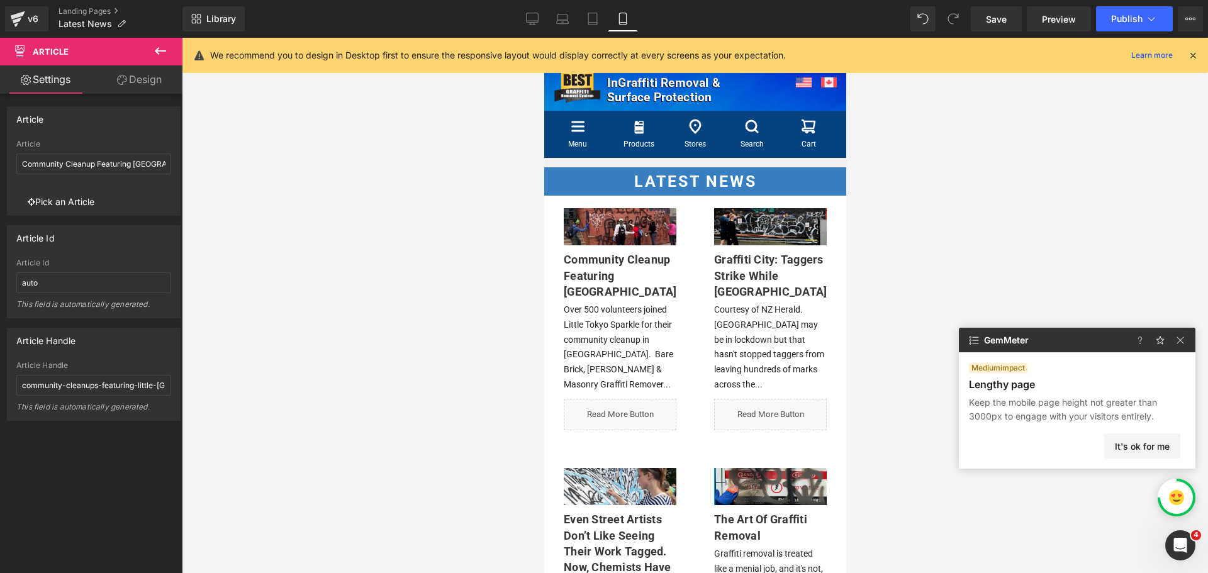
click at [627, 262] on div "Community Cleanup Featuring Little Tokyo Sparkle (A) Title" at bounding box center [619, 279] width 113 height 54
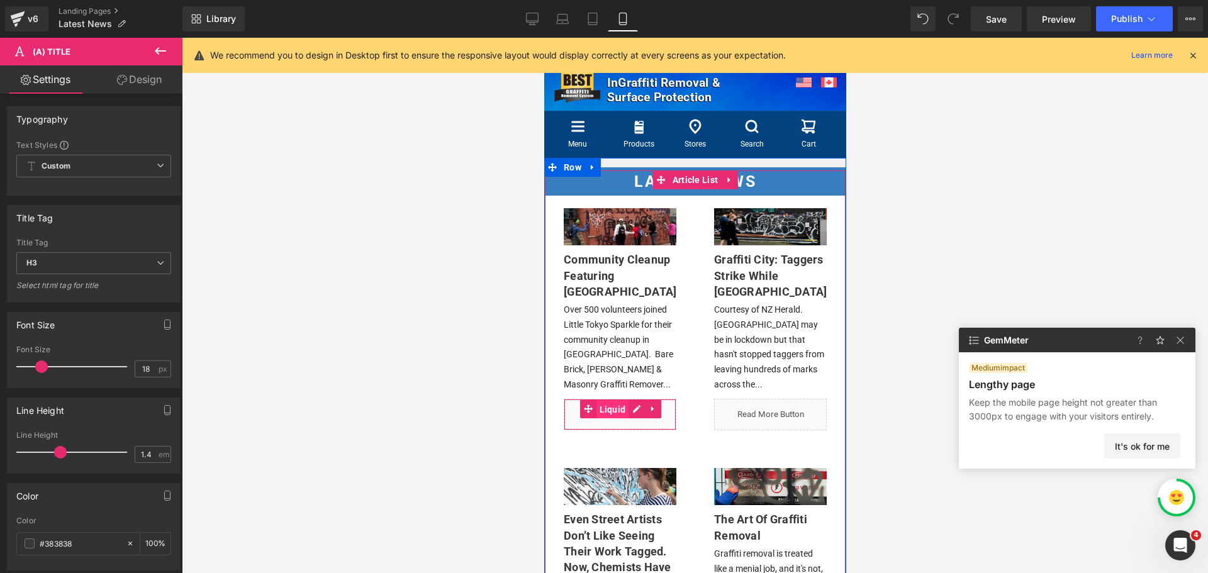
click at [611, 400] on span "Liquid" at bounding box center [612, 409] width 33 height 19
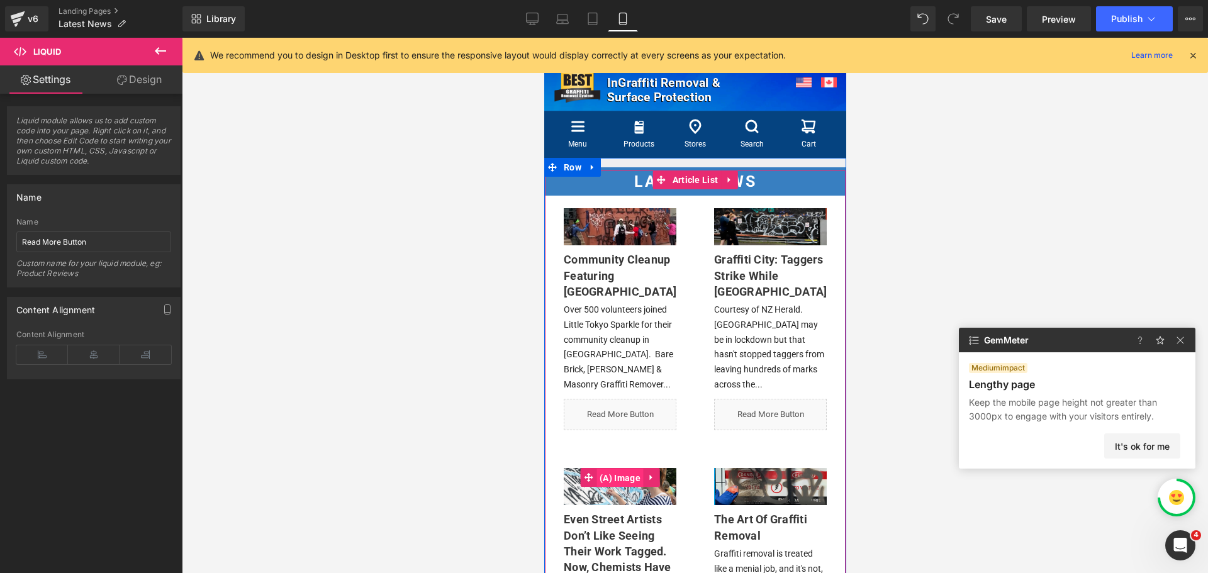
click at [607, 477] on span "(A) Image" at bounding box center [619, 478] width 47 height 19
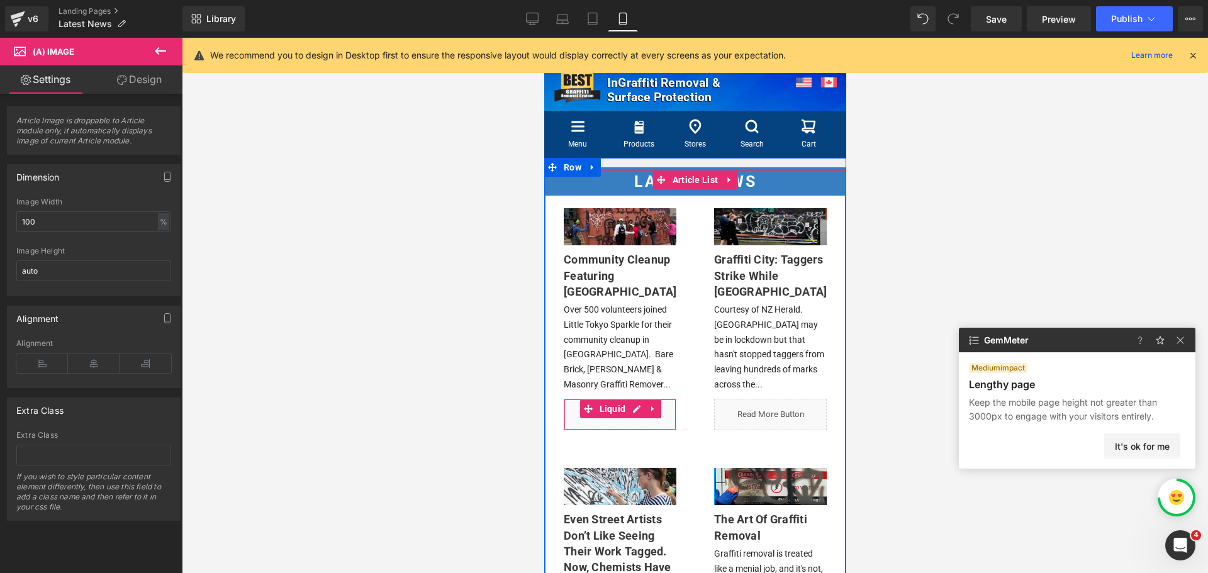
click at [602, 400] on span "Liquid" at bounding box center [612, 408] width 33 height 19
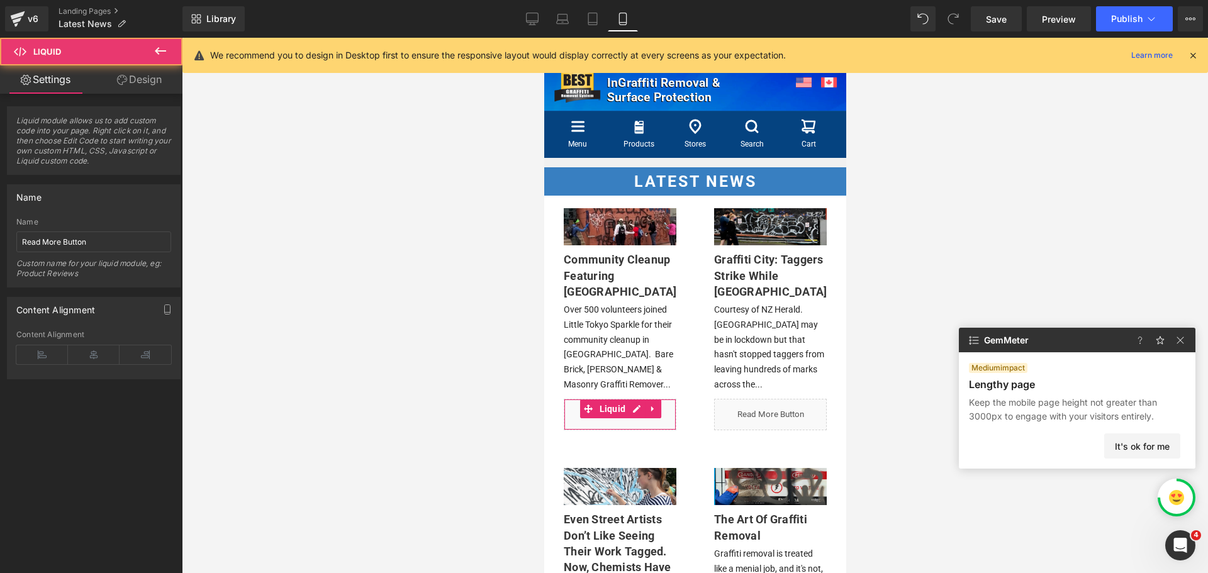
click at [144, 91] on link "Design" at bounding box center [139, 79] width 91 height 28
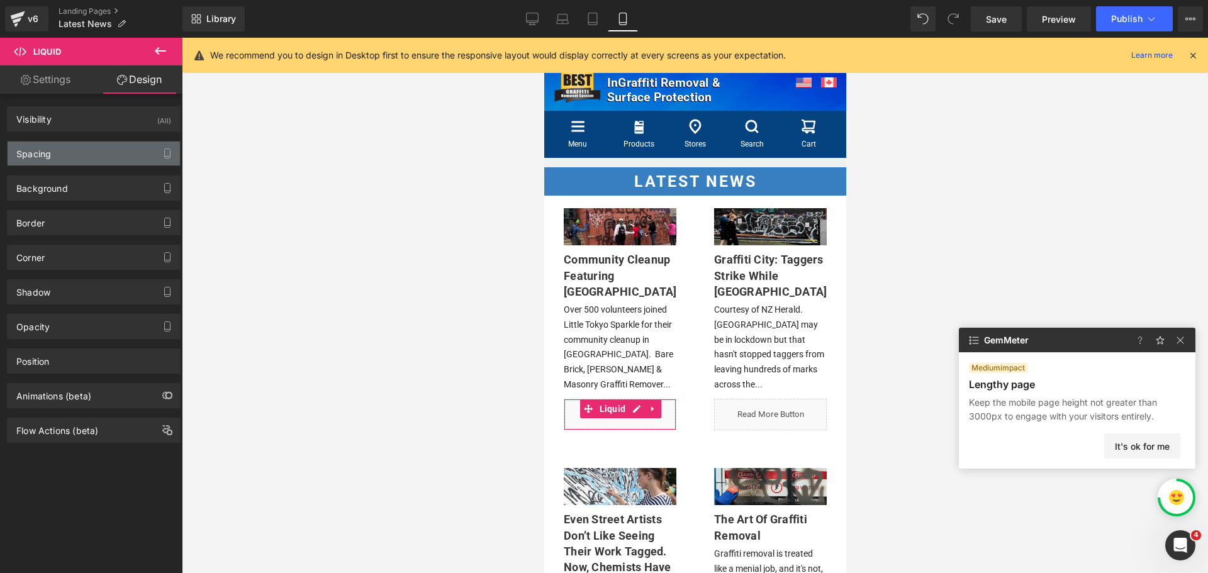
click at [108, 163] on div "Spacing" at bounding box center [94, 154] width 172 height 24
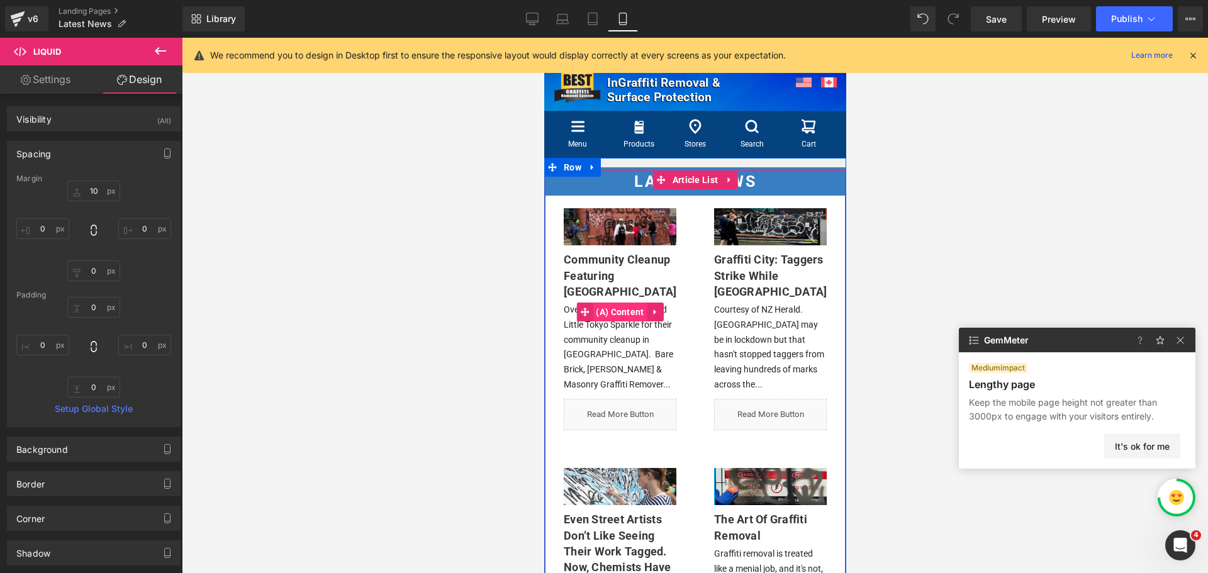
click at [612, 306] on span "(A) Content" at bounding box center [619, 312] width 54 height 19
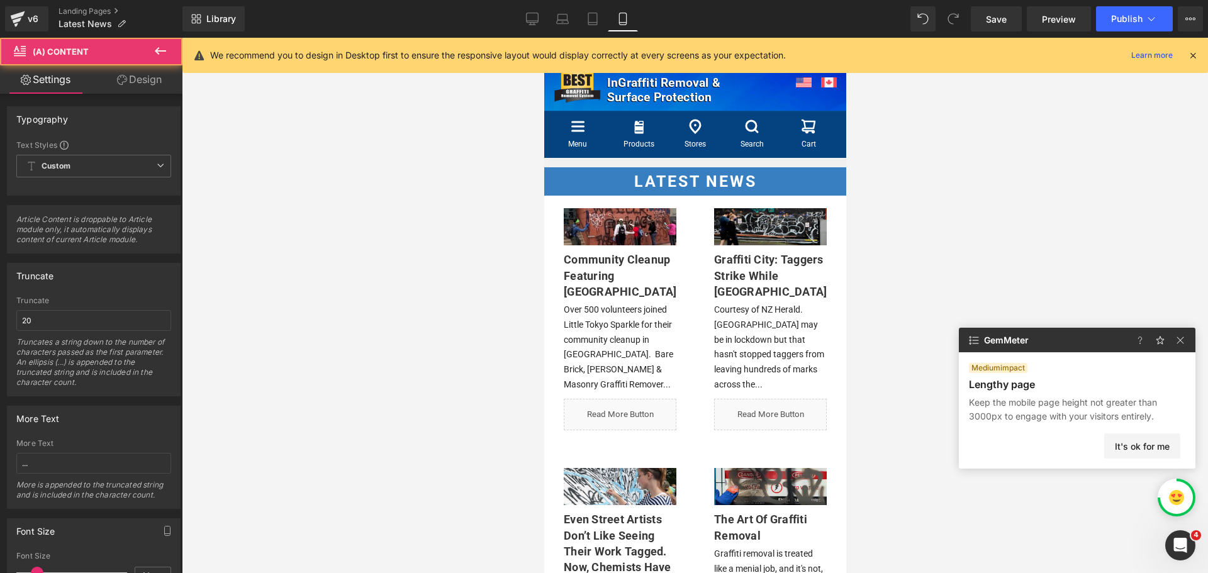
click at [151, 79] on link "Design" at bounding box center [139, 79] width 91 height 28
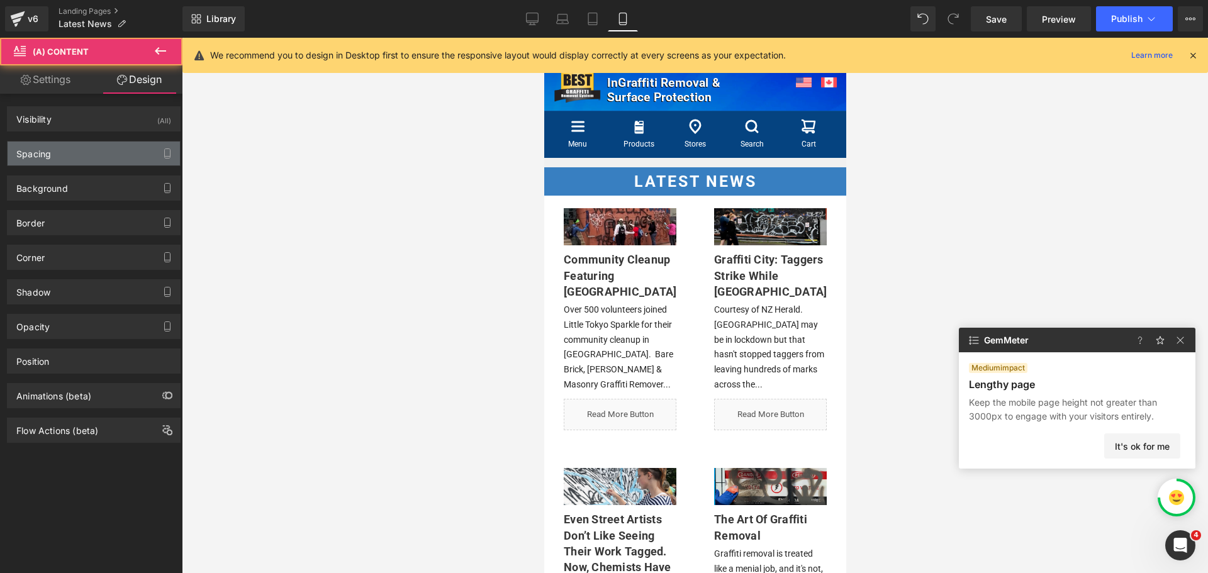
click at [73, 147] on div "Spacing" at bounding box center [94, 154] width 172 height 24
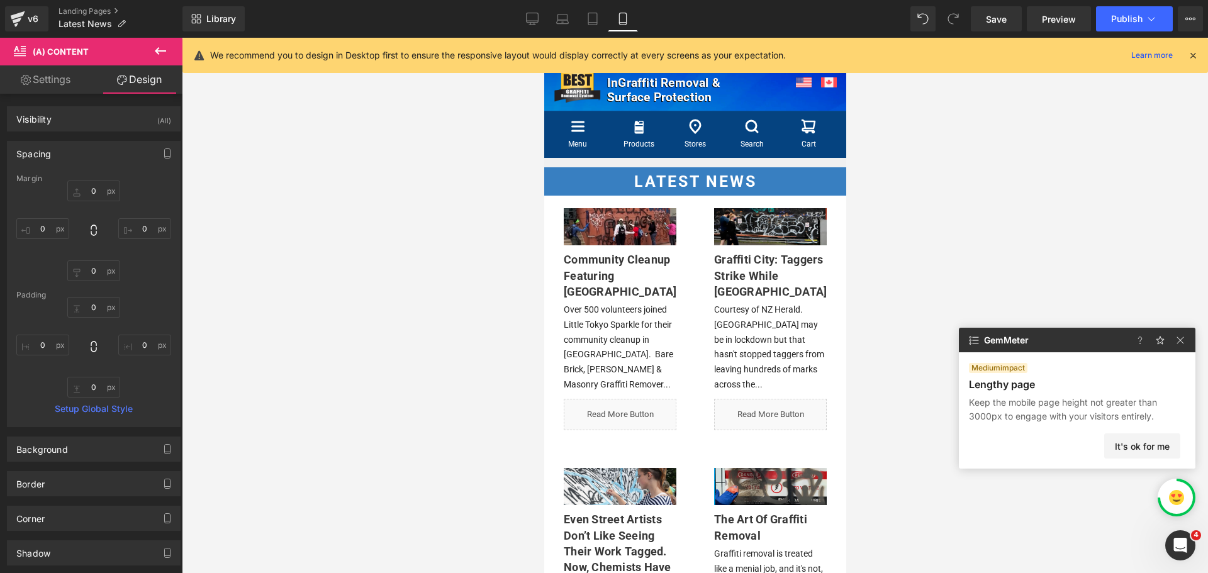
click at [1145, 454] on button "It's ok for me" at bounding box center [1142, 445] width 76 height 25
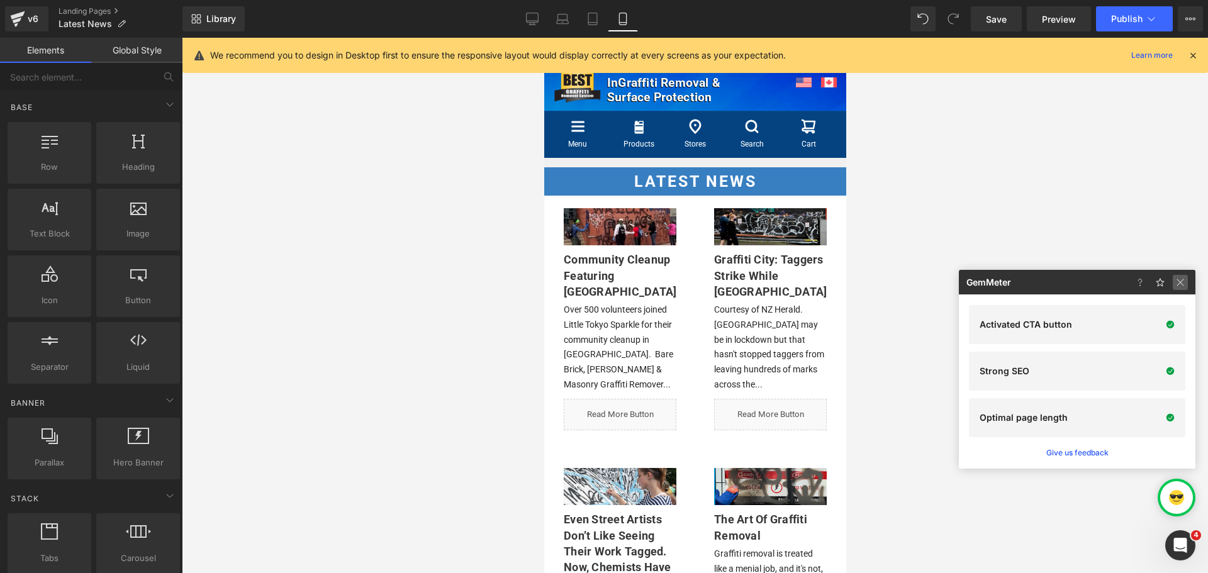
click at [1183, 279] on img at bounding box center [1180, 282] width 15 height 15
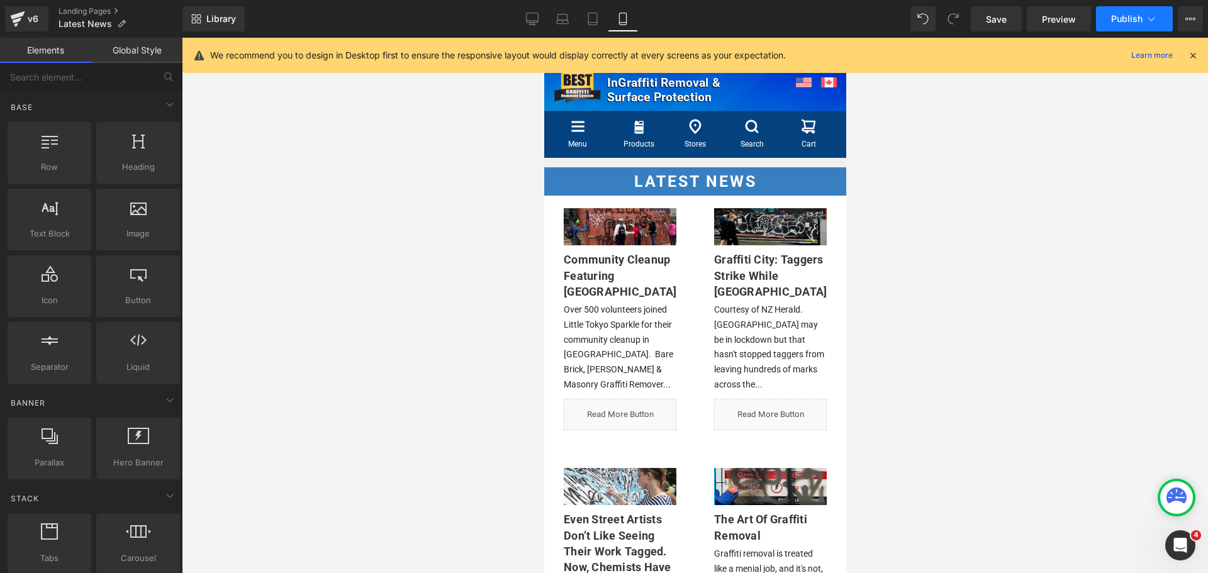
click at [1123, 11] on button "Publish" at bounding box center [1134, 18] width 77 height 25
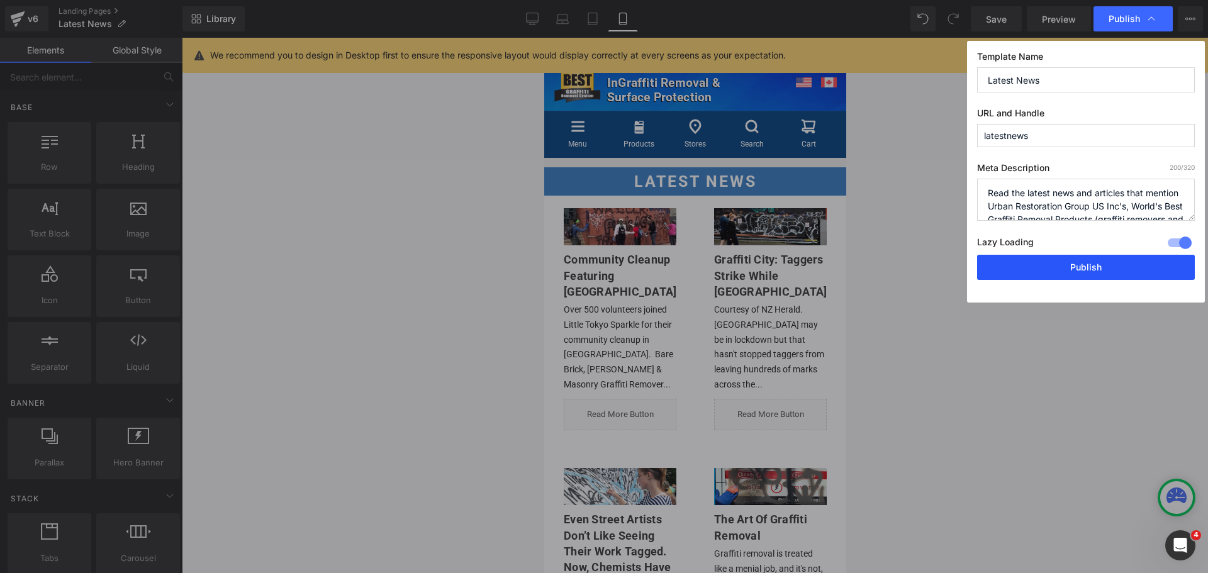
click at [1080, 261] on button "Publish" at bounding box center [1086, 267] width 218 height 25
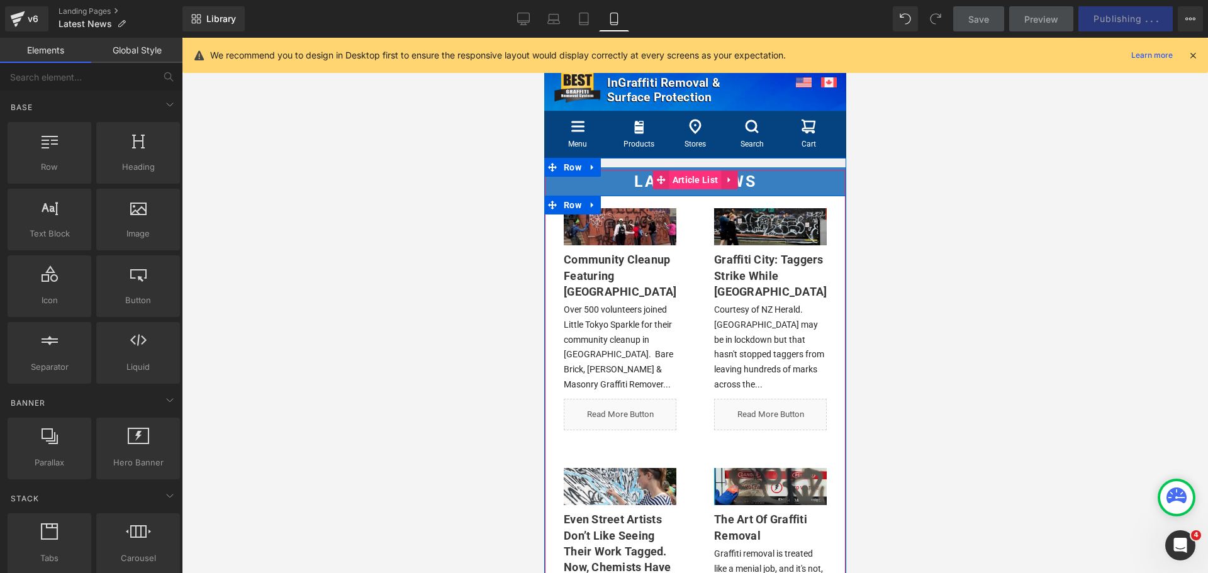
click at [687, 182] on span "Article List" at bounding box center [695, 179] width 52 height 19
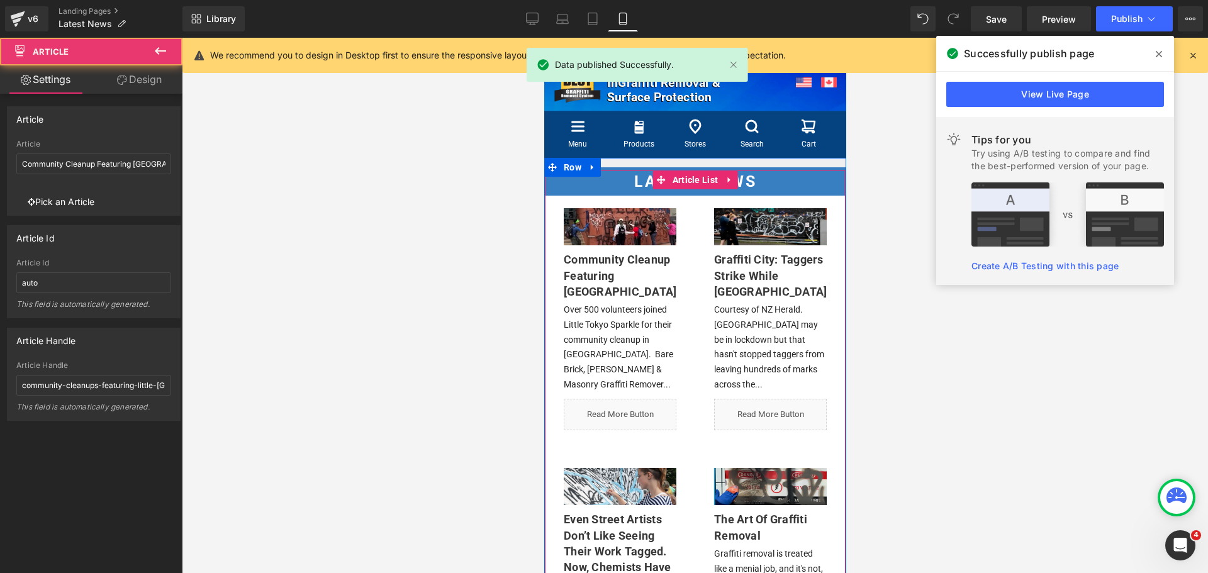
click at [686, 230] on div "(A) Image Community Cleanup Featuring Little Tokyo Sparkle (A) Title Over 500 v…" at bounding box center [619, 319] width 150 height 260
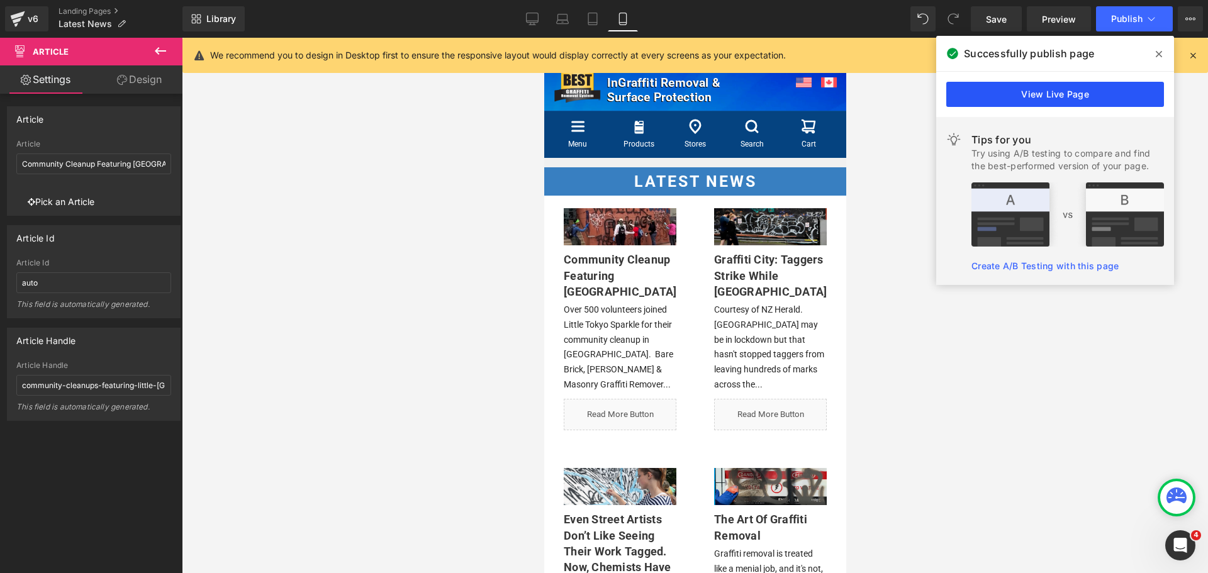
click at [1098, 94] on link "View Live Page" at bounding box center [1055, 94] width 218 height 25
